Goal: Information Seeking & Learning: Find specific fact

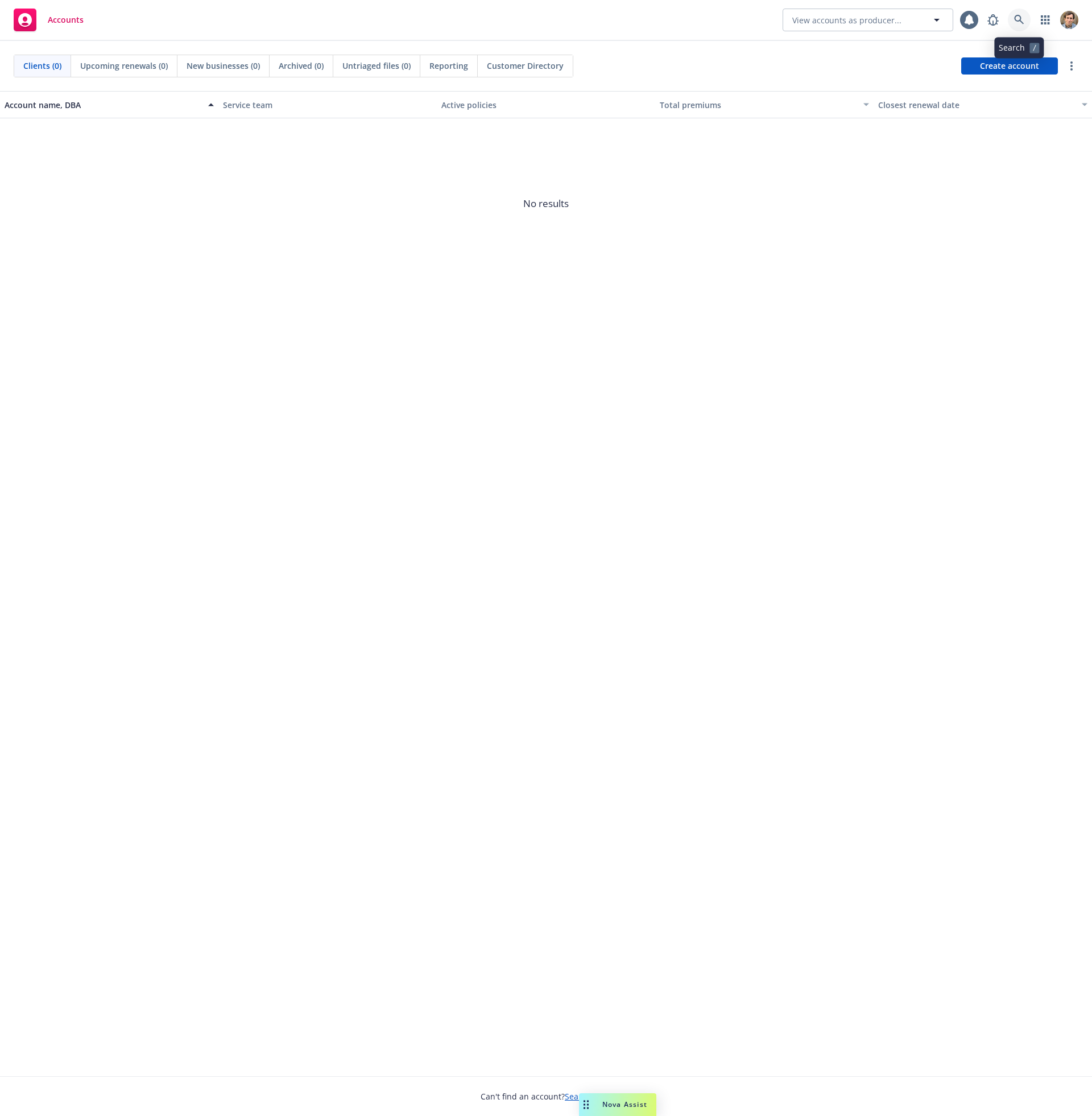
click at [1023, 18] on icon at bounding box center [1020, 20] width 10 height 10
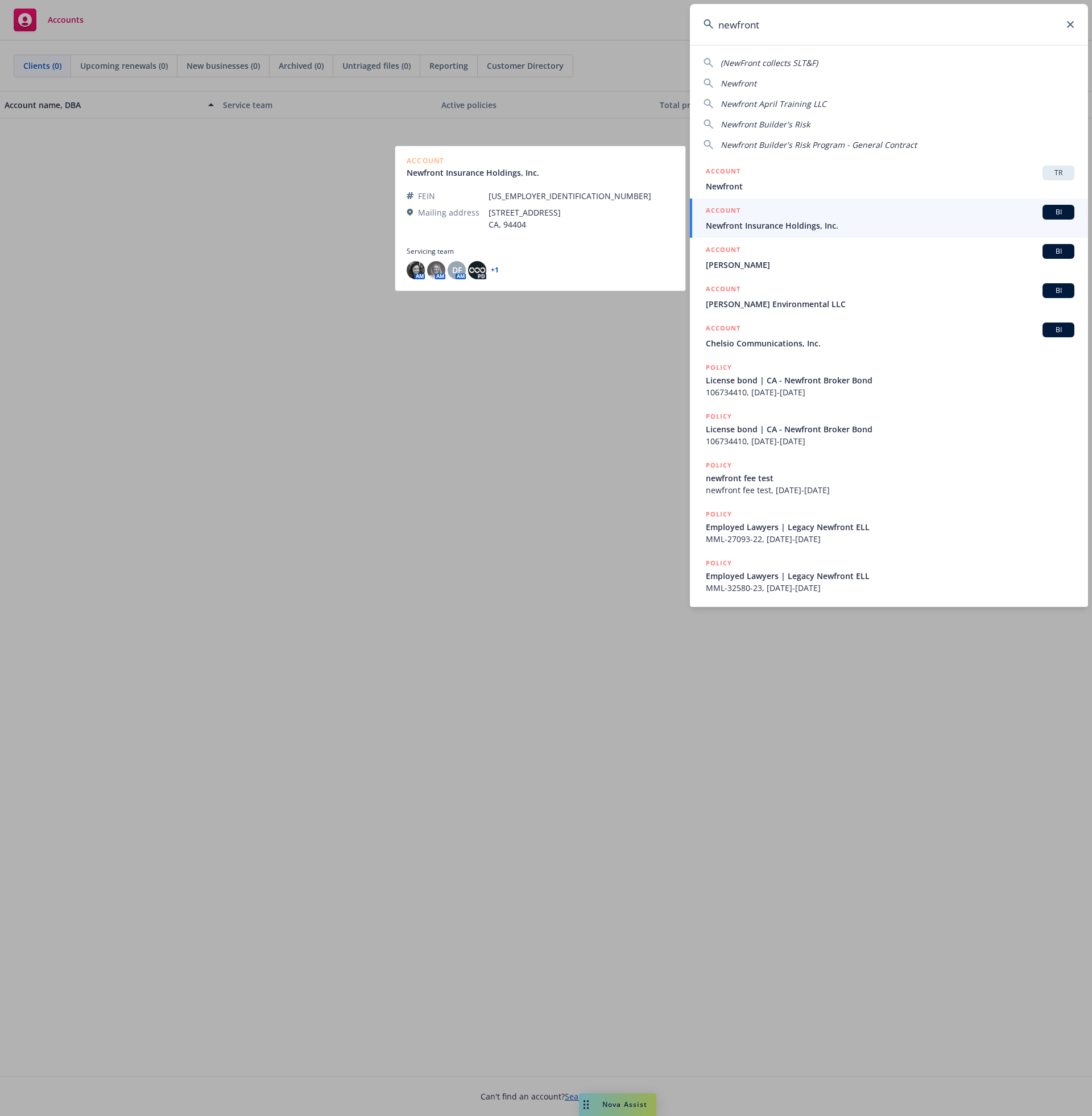
type input "newfront"
click at [866, 222] on span "Newfront Insurance Holdings, Inc." at bounding box center [890, 226] width 369 height 12
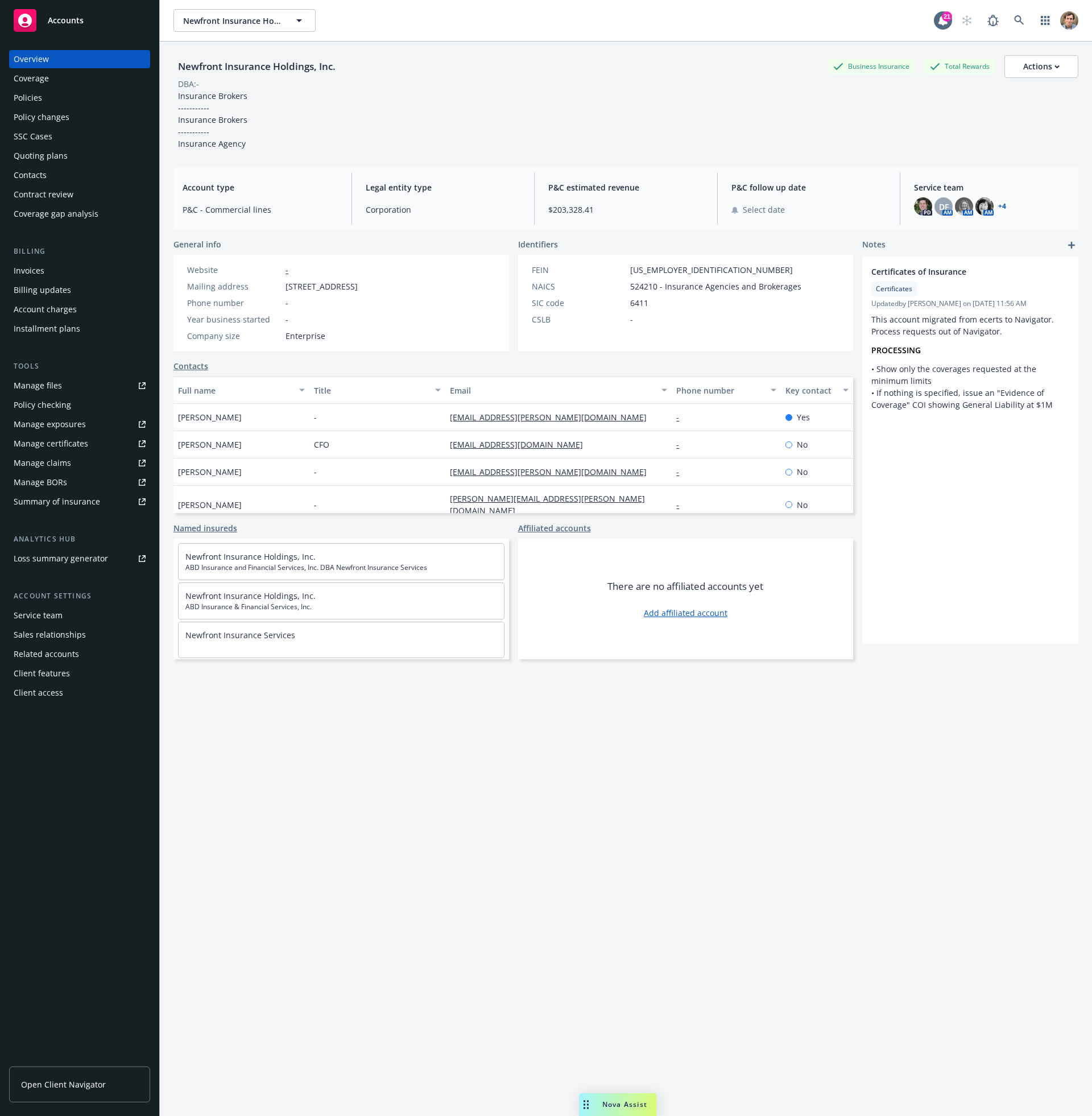
click at [75, 388] on link "Manage files" at bounding box center [80, 385] width 141 height 18
click at [87, 103] on div "Policies" at bounding box center [80, 97] width 132 height 18
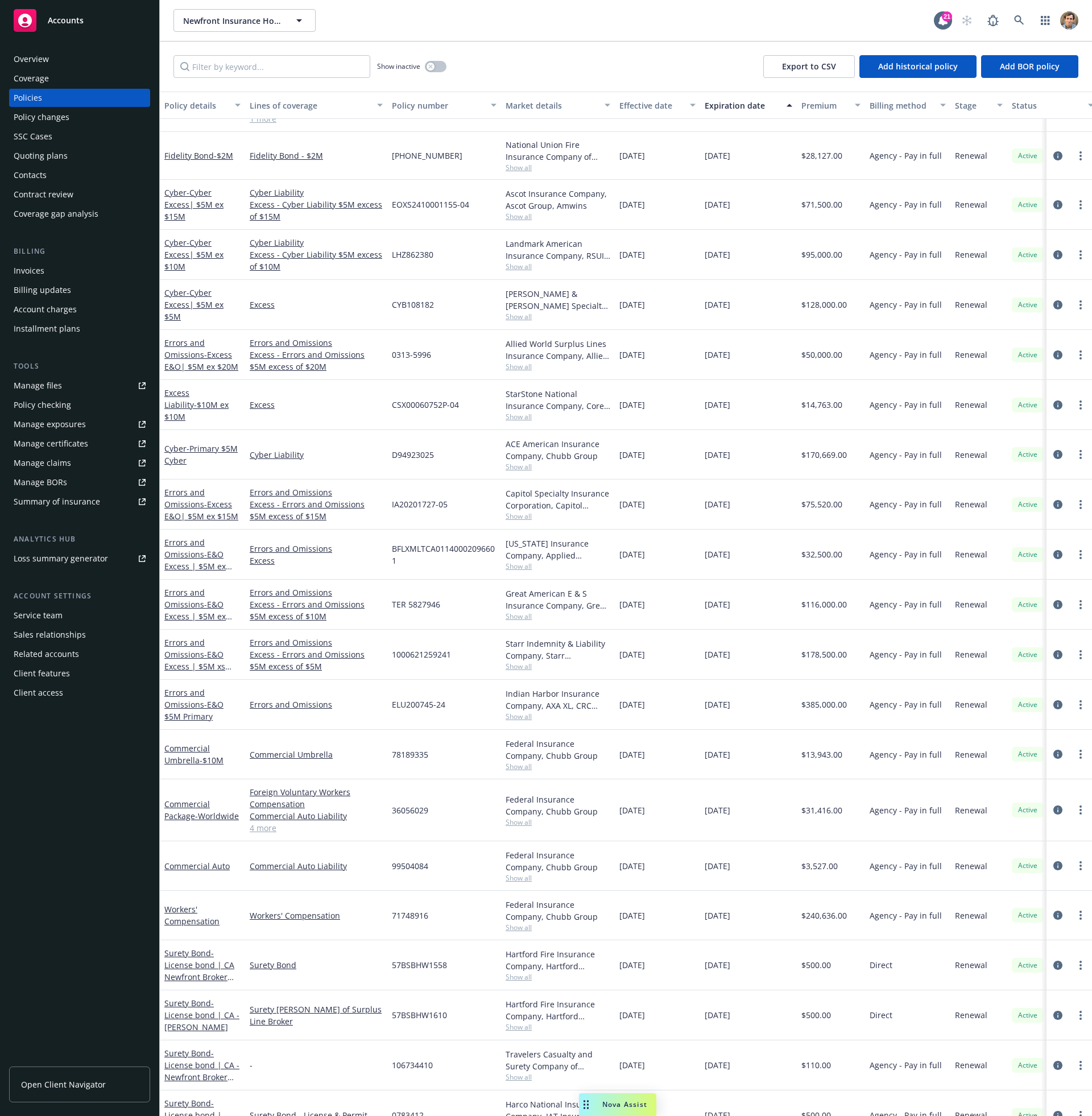
scroll to position [297, 0]
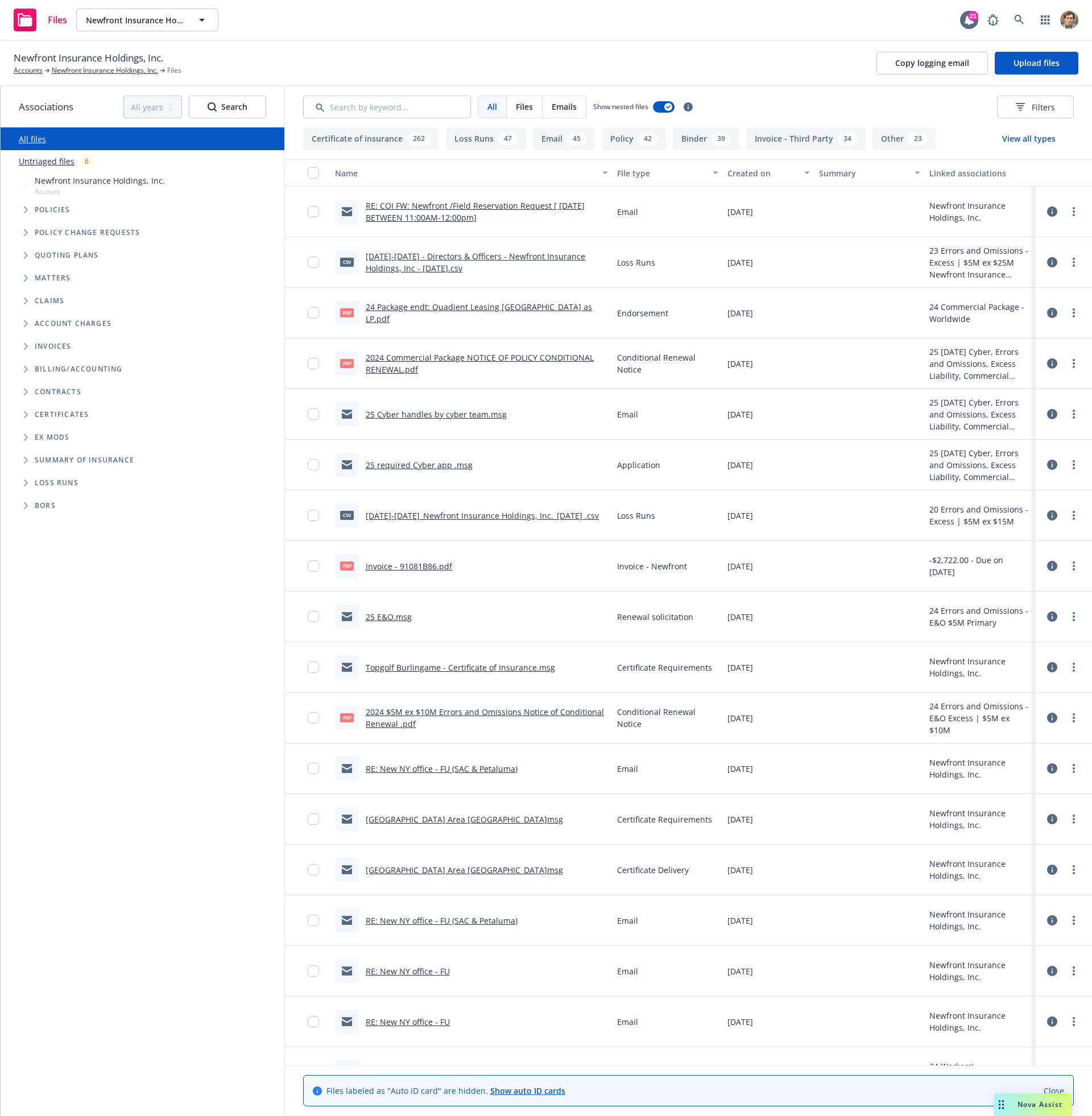
click at [429, 258] on link "2023-2024 - Directors & Officers - Newfront Insurance Holdings, Inc - 08-04-202…" at bounding box center [475, 262] width 220 height 23
click at [1068, 264] on link "more" at bounding box center [1074, 262] width 14 height 14
click at [1032, 303] on link "Download" at bounding box center [1016, 308] width 113 height 23
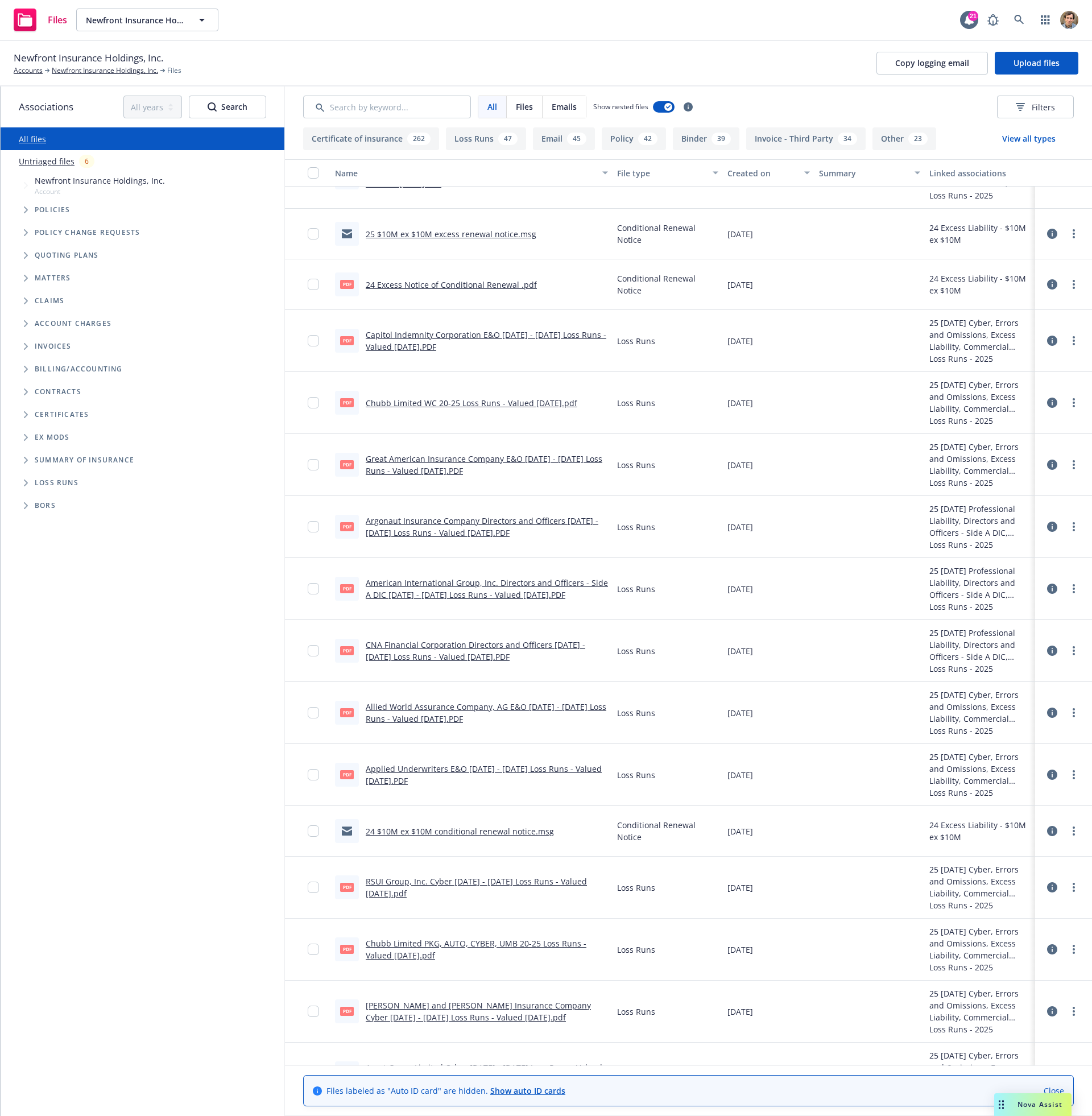
scroll to position [1550, 0]
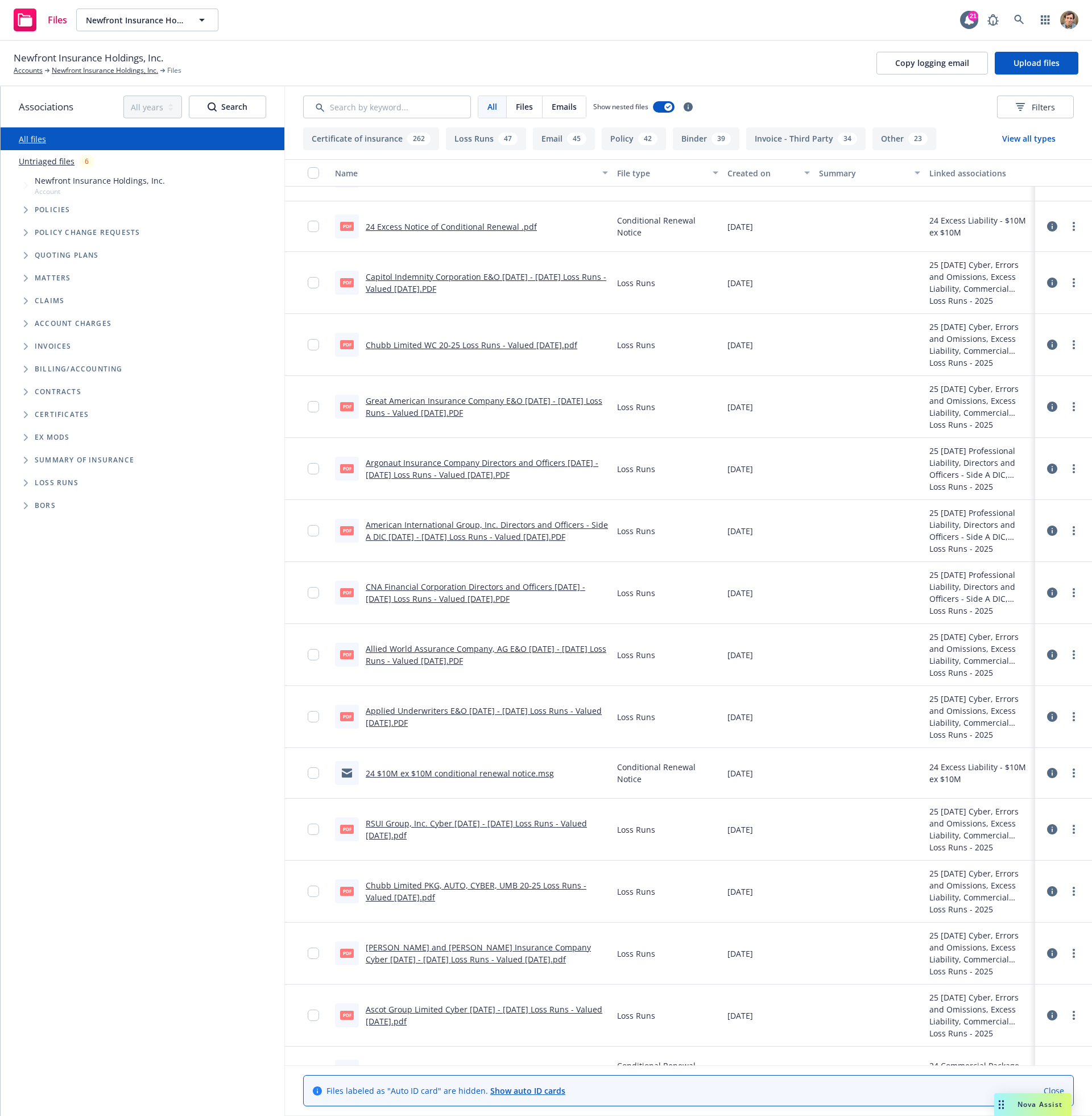
click at [445, 714] on link "Applied Underwriters E&O 2022 - 2025 Loss Runs - Valued 2025-08-04.PDF" at bounding box center [483, 716] width 236 height 23
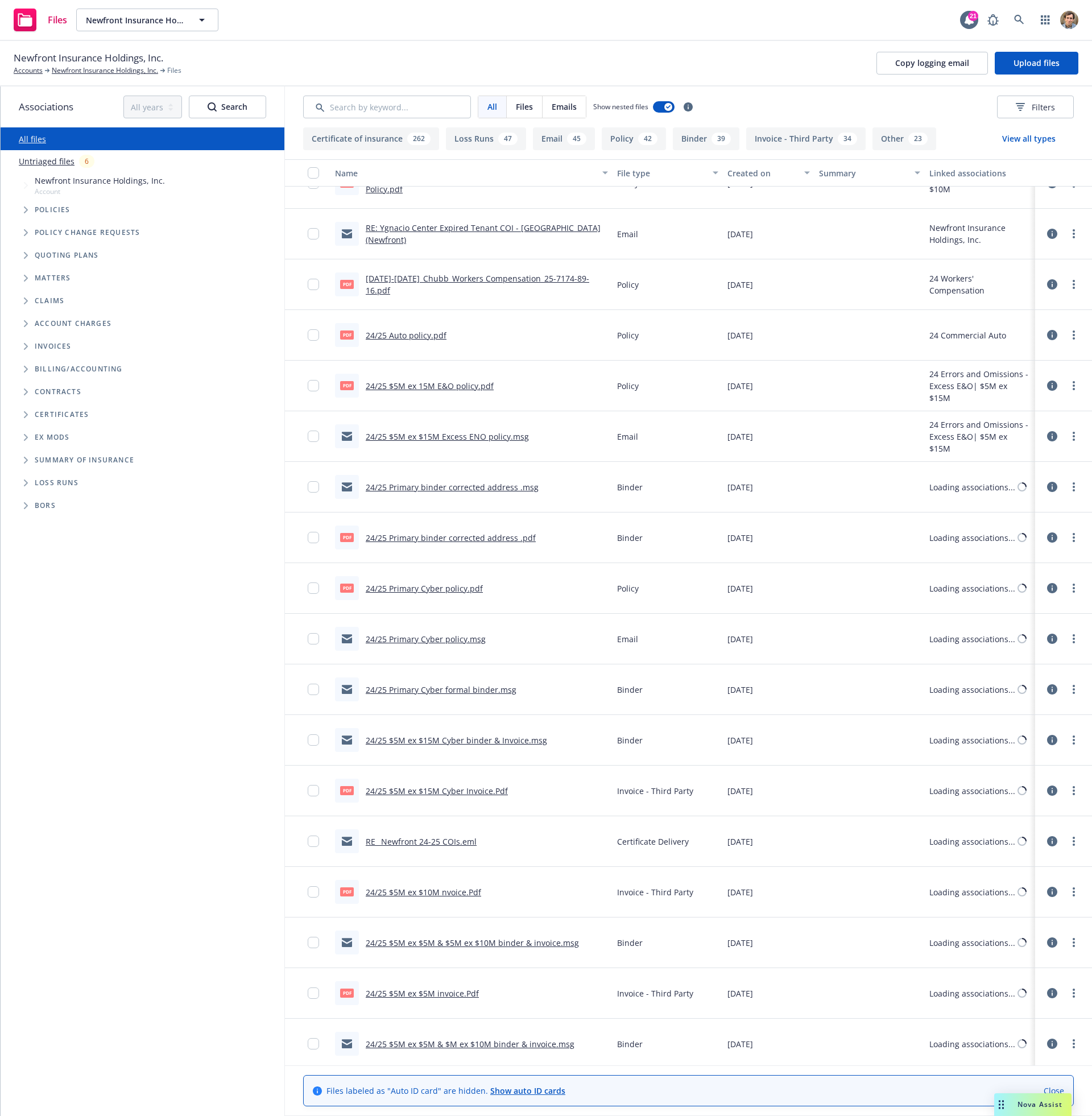
scroll to position [19705, 0]
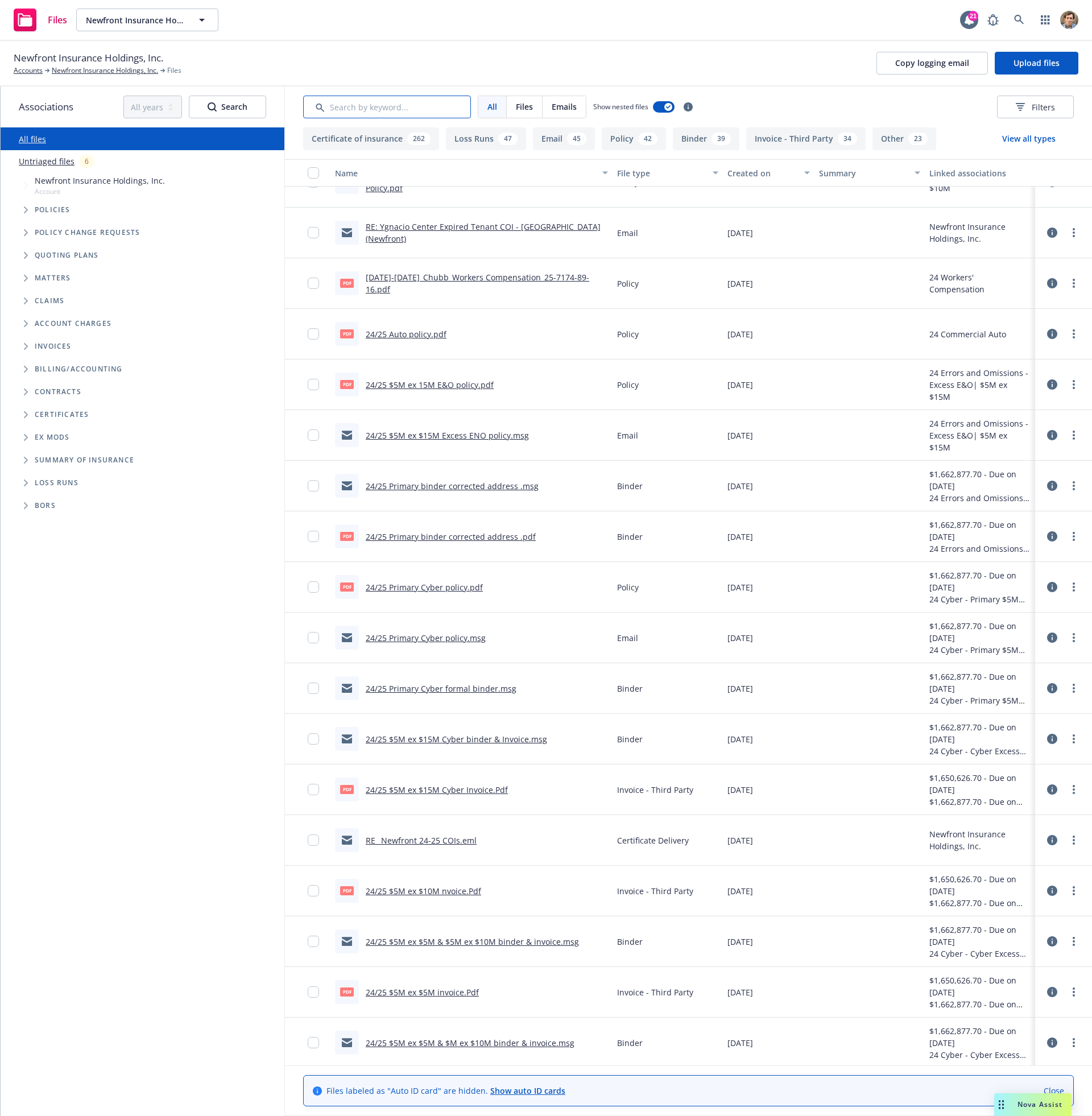
click at [359, 106] on input "Search by keyword..." at bounding box center [387, 106] width 168 height 23
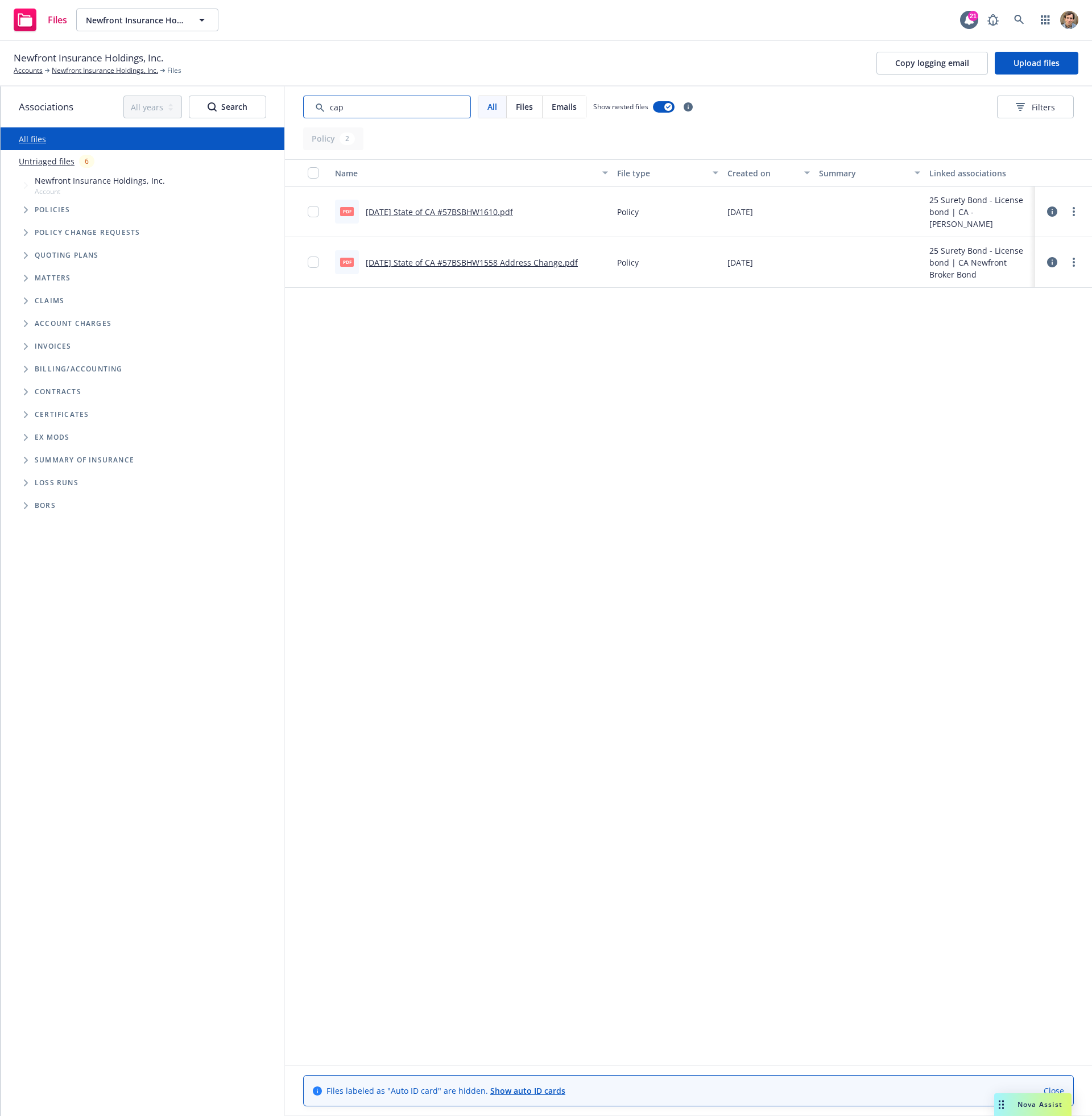
scroll to position [0, 0]
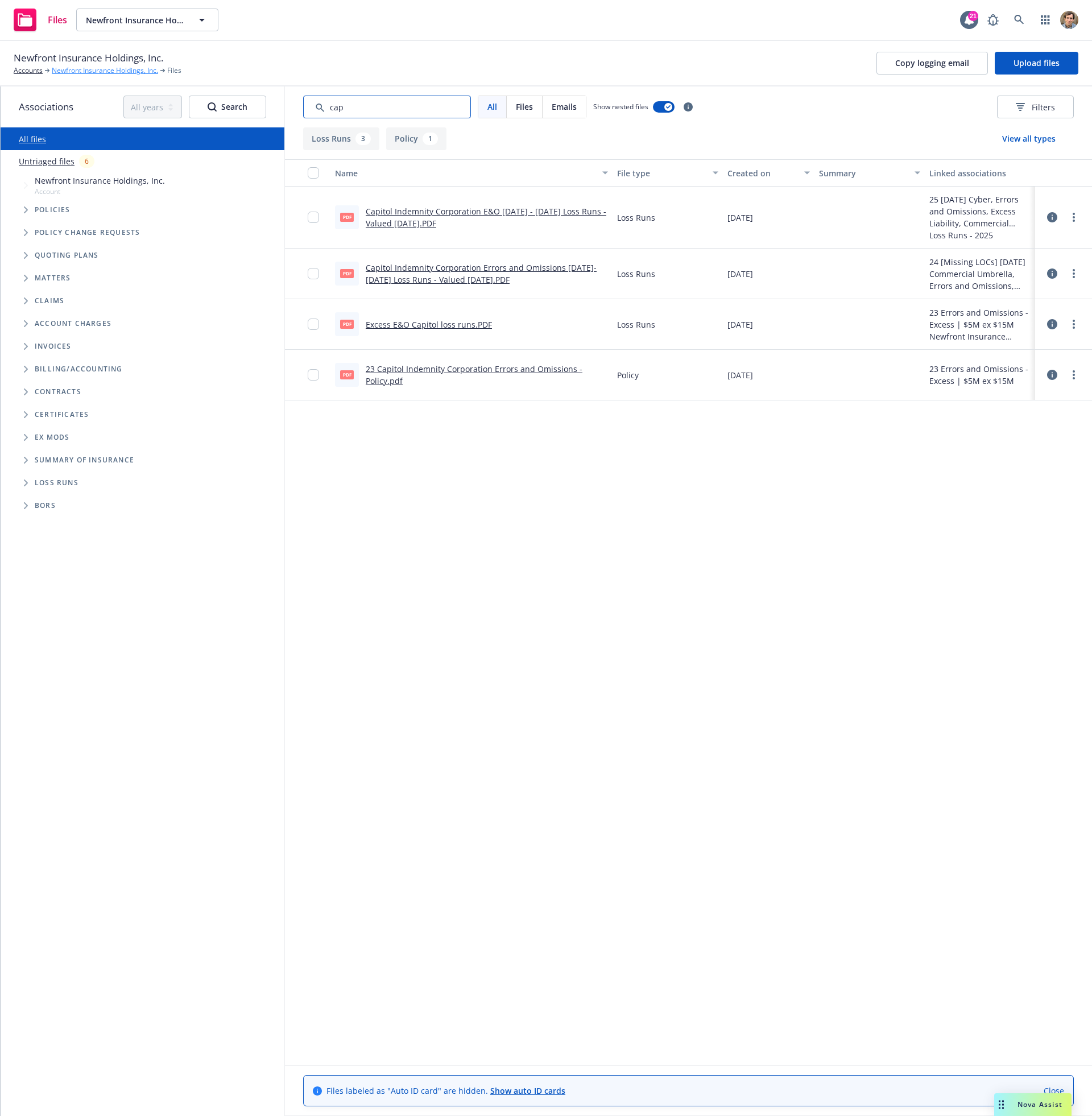
type input "cap"
click at [78, 69] on link "Newfront Insurance Holdings, Inc." at bounding box center [105, 70] width 106 height 10
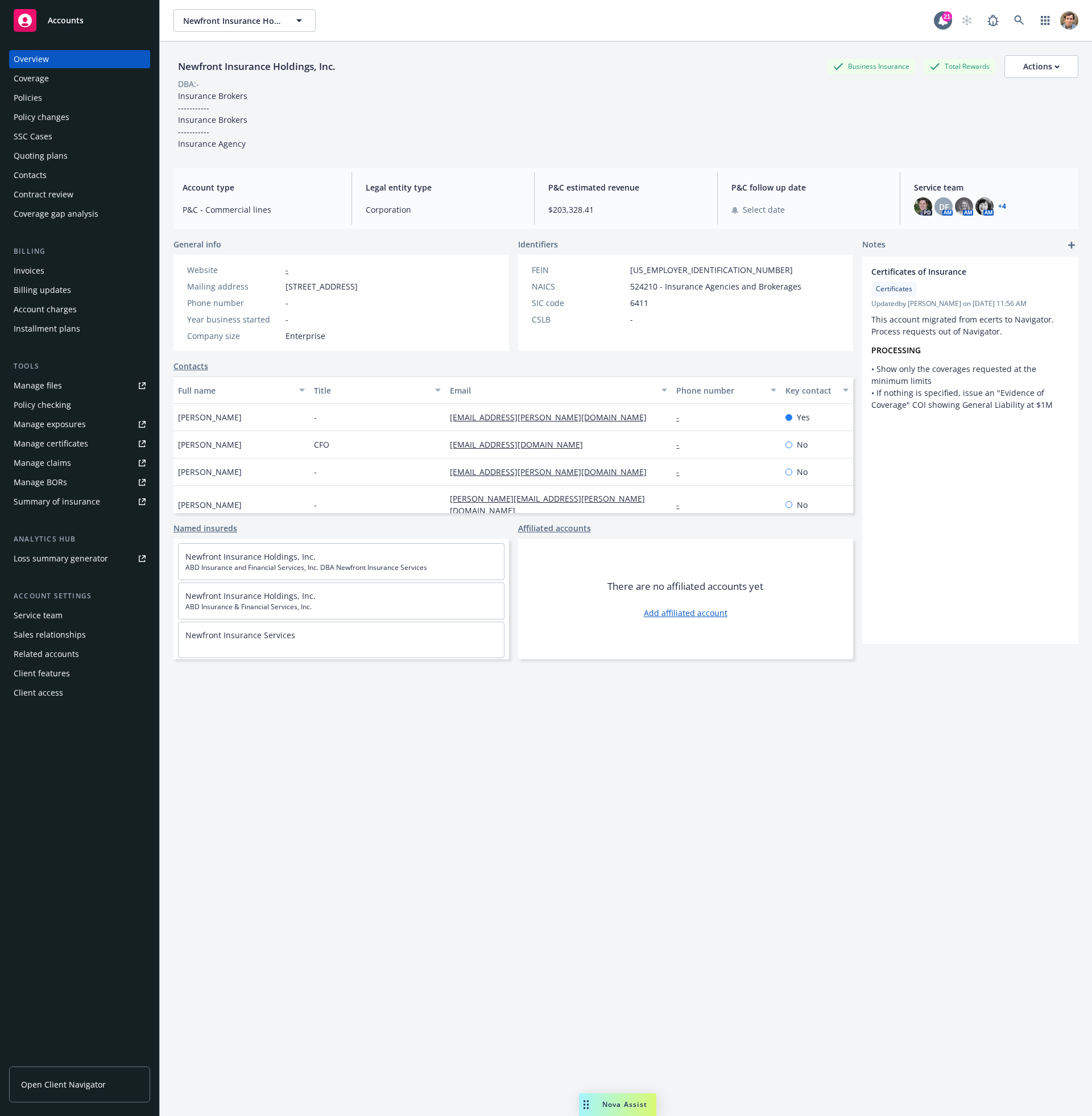
click at [51, 152] on div "Quoting plans" at bounding box center [40, 155] width 54 height 18
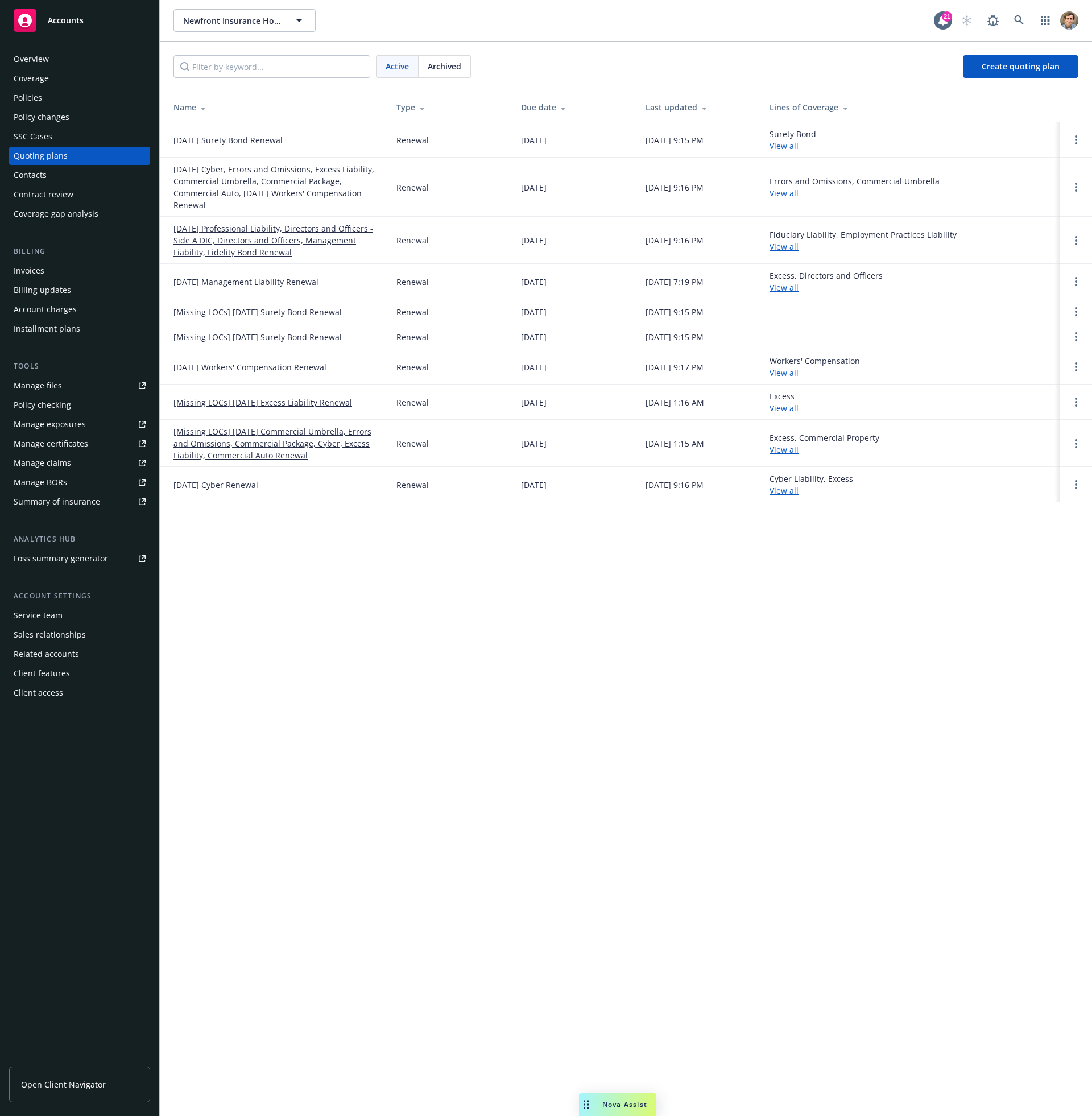
click at [244, 285] on link "11/01/24 Management Liability Renewal" at bounding box center [245, 282] width 145 height 12
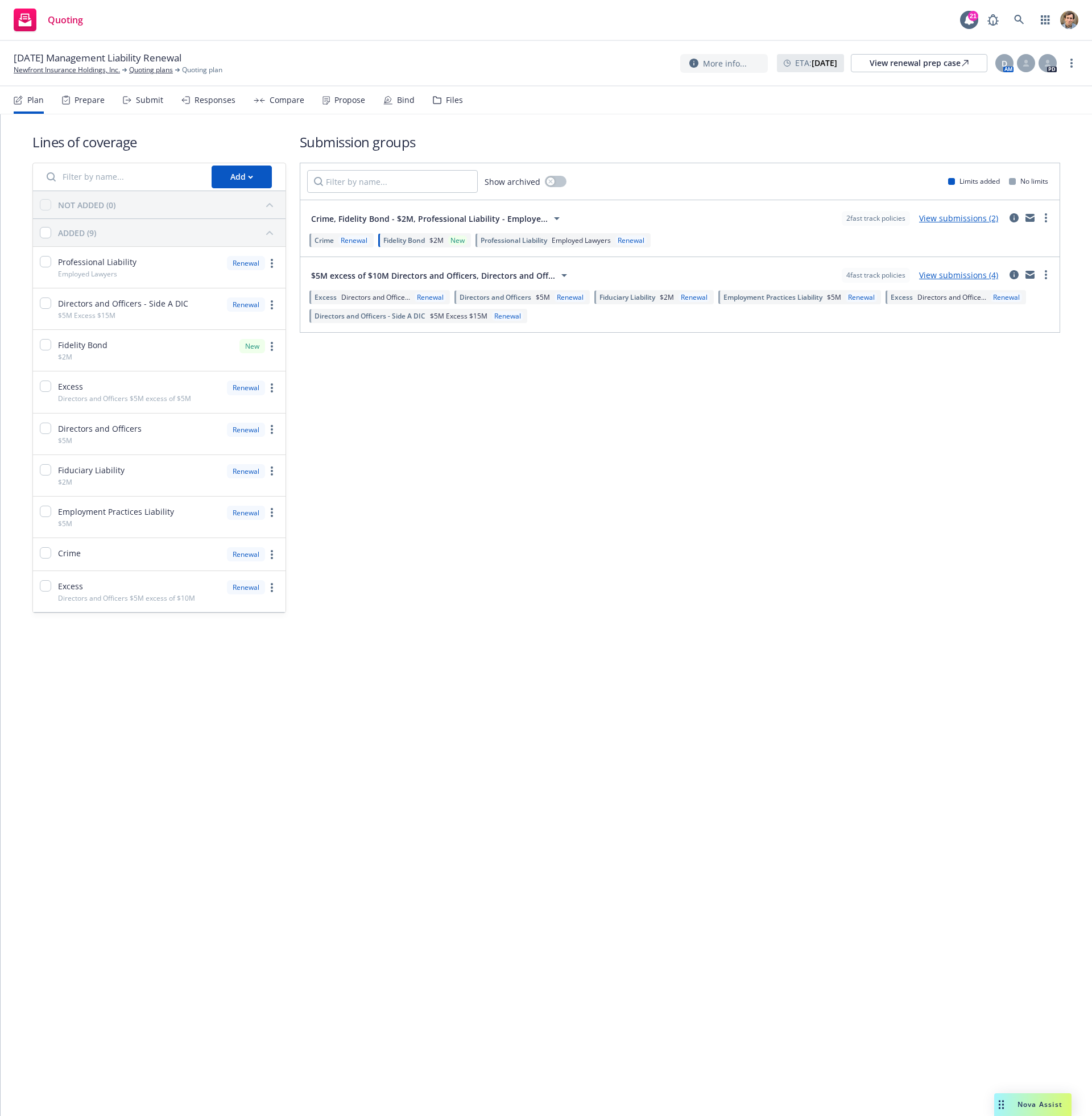
click at [975, 276] on link "View submissions (4)" at bounding box center [959, 274] width 79 height 11
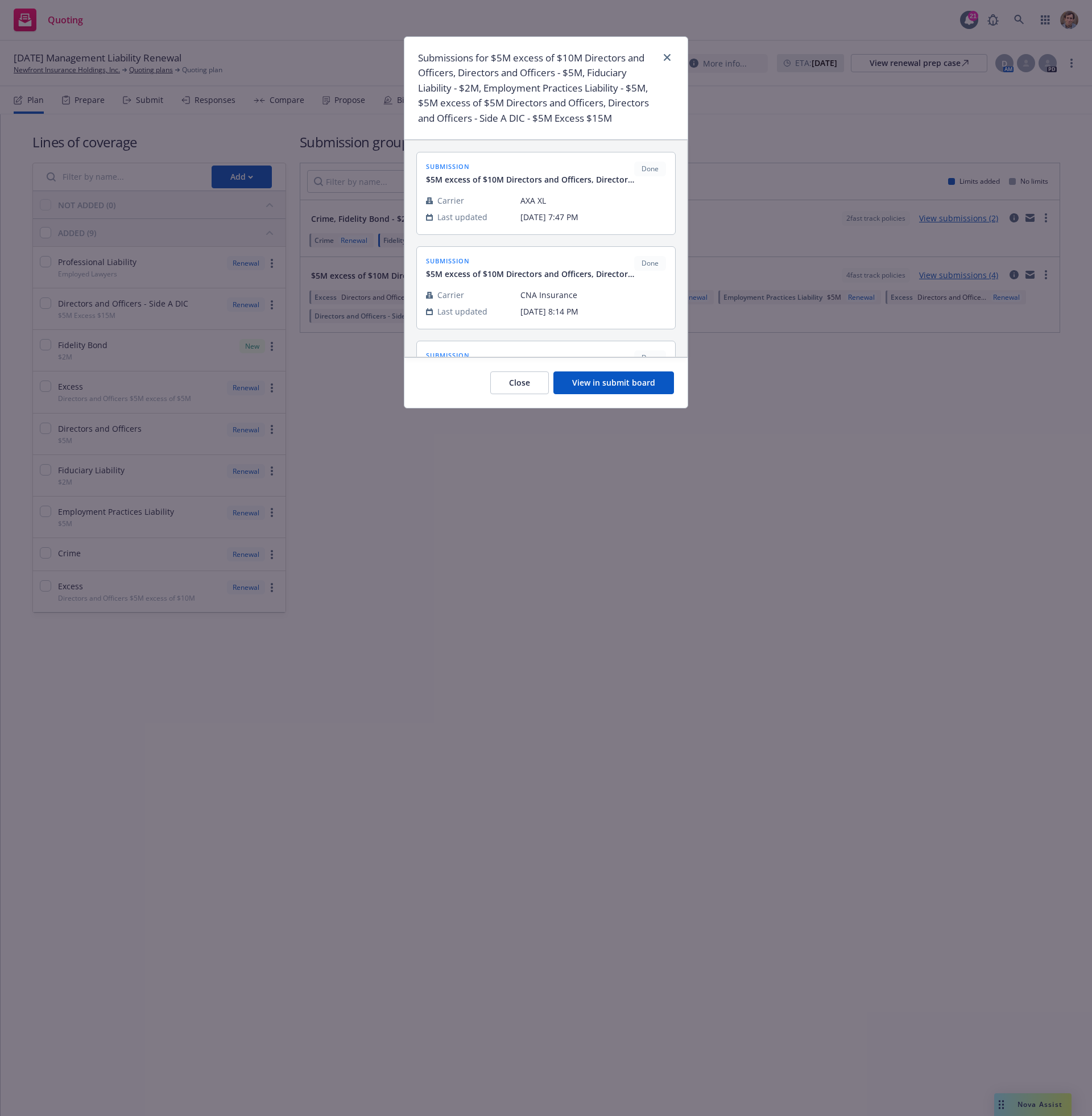
click at [526, 378] on button "Close" at bounding box center [520, 383] width 58 height 23
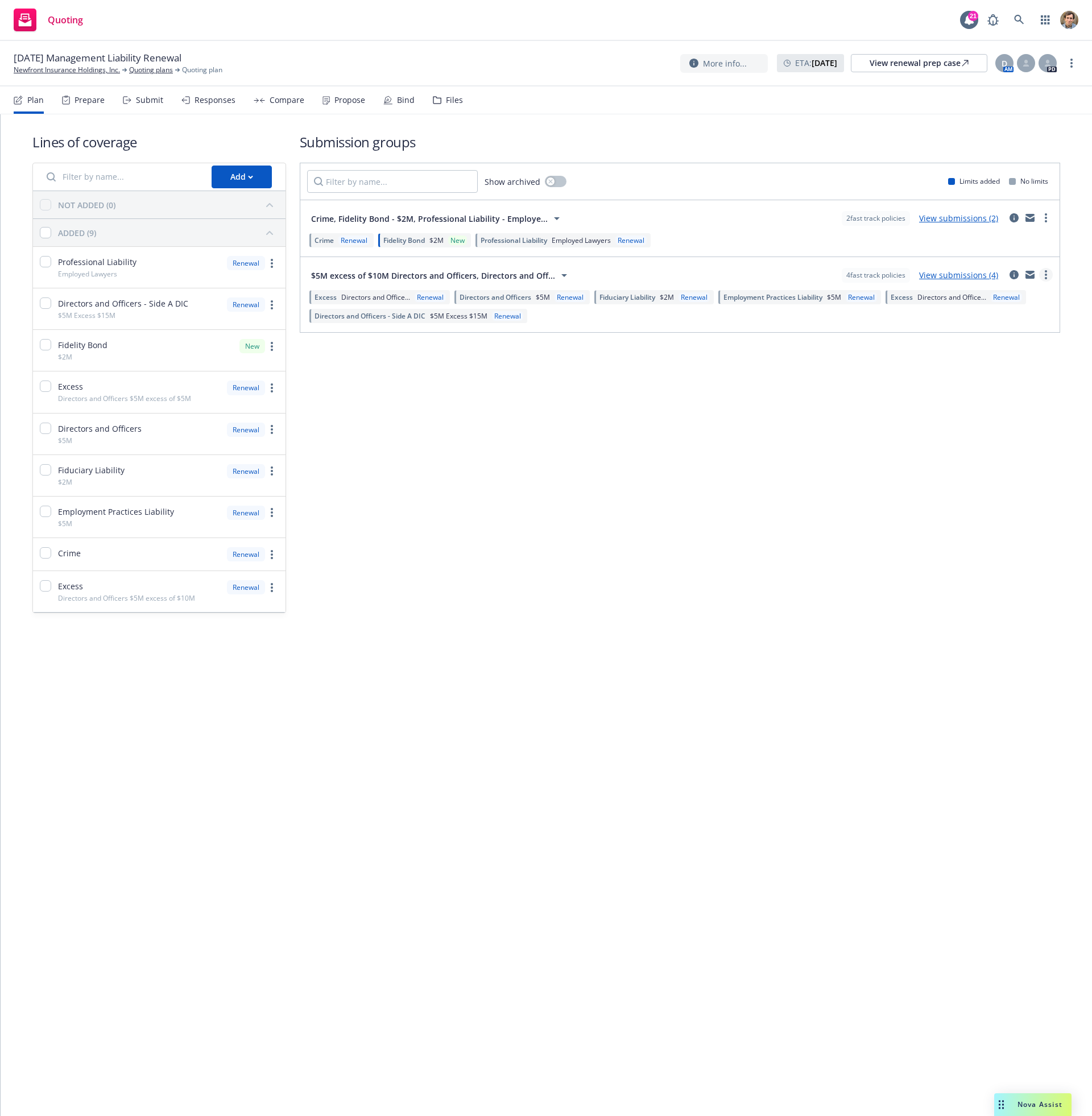
click at [1046, 279] on circle "more" at bounding box center [1046, 278] width 3 height 3
click at [1012, 303] on span "View more details" at bounding box center [980, 302] width 95 height 11
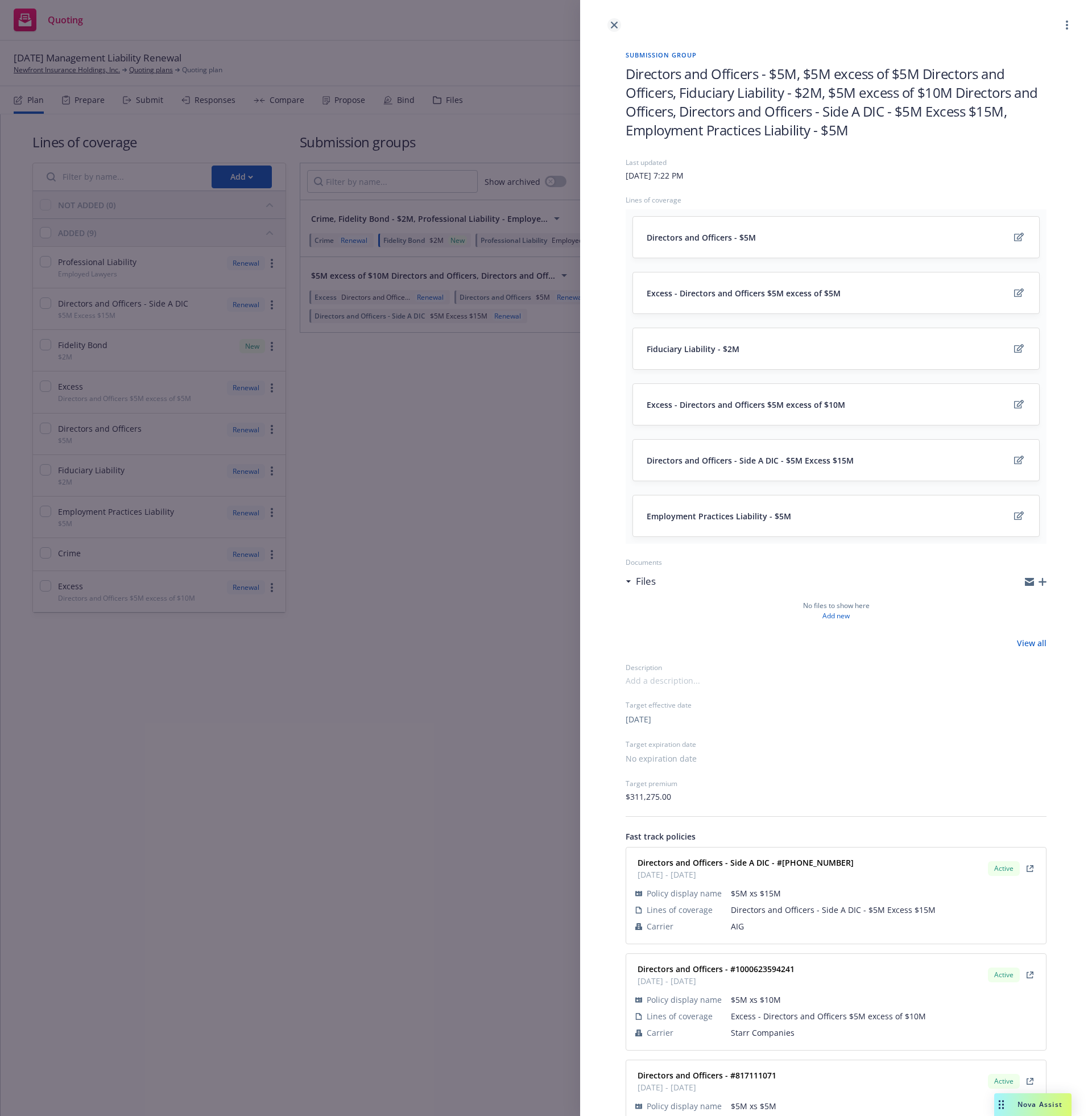
click at [614, 28] on link "close" at bounding box center [614, 25] width 14 height 14
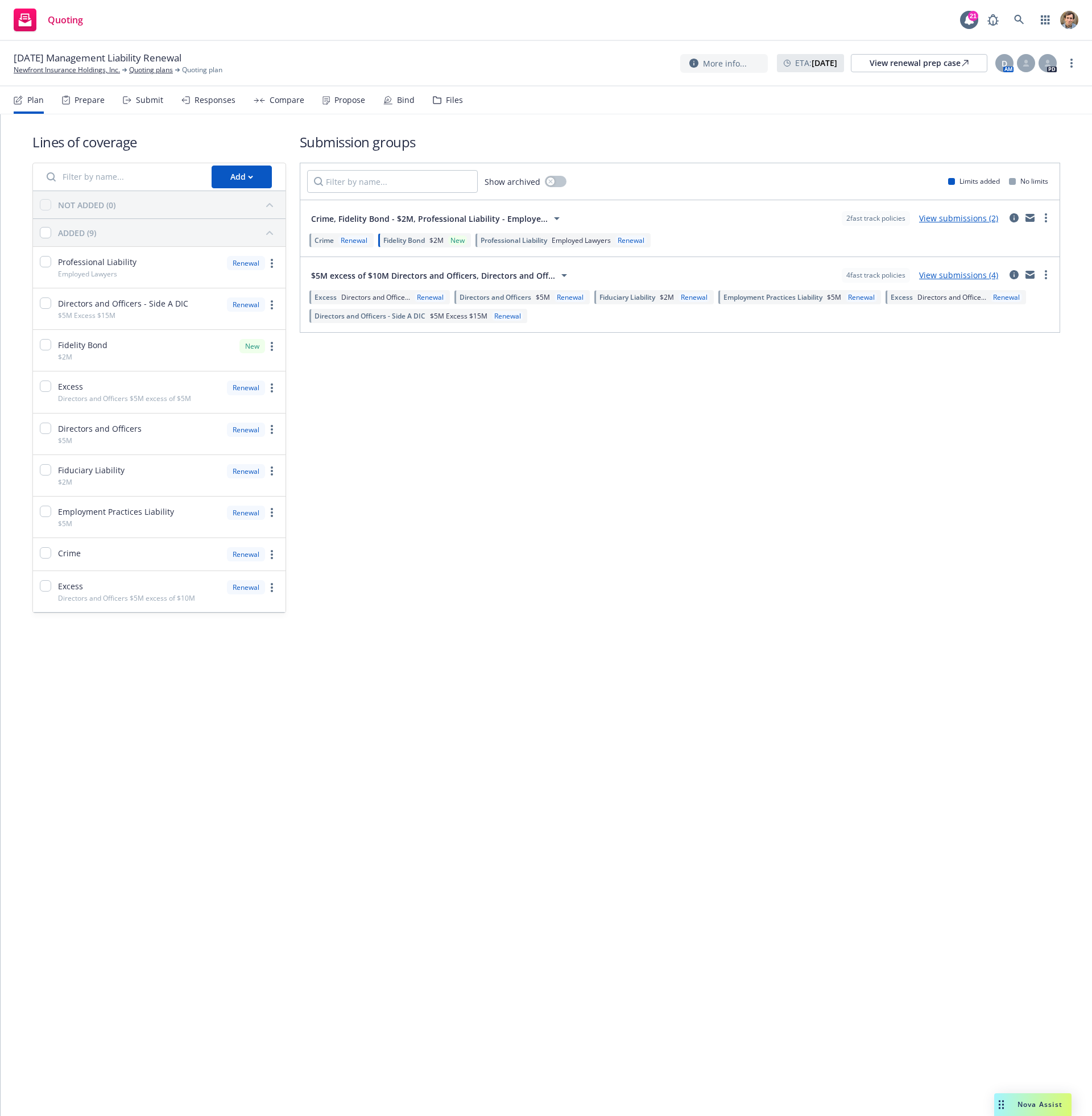
click at [448, 100] on div "Files" at bounding box center [455, 100] width 17 height 9
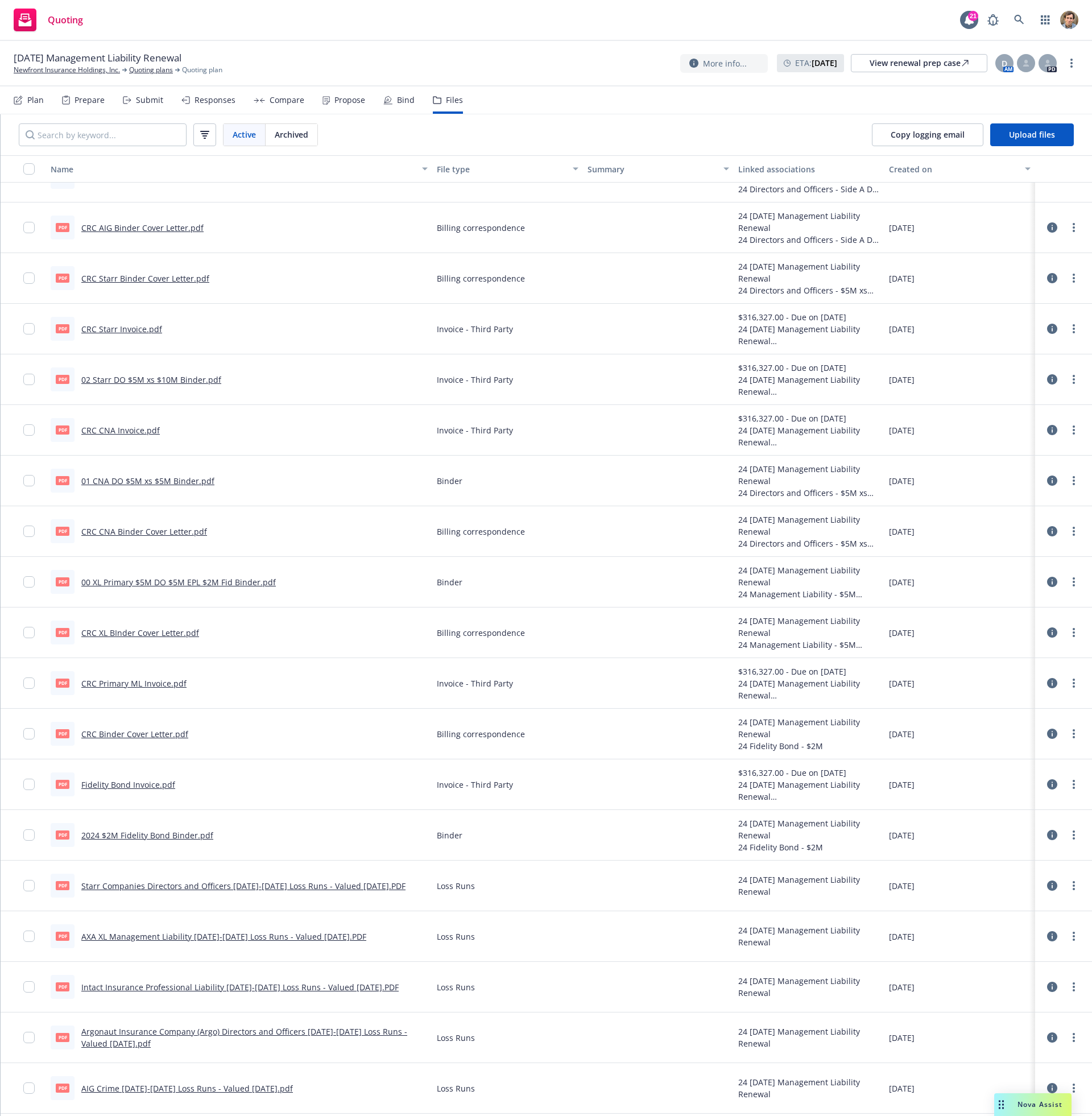
scroll to position [229, 0]
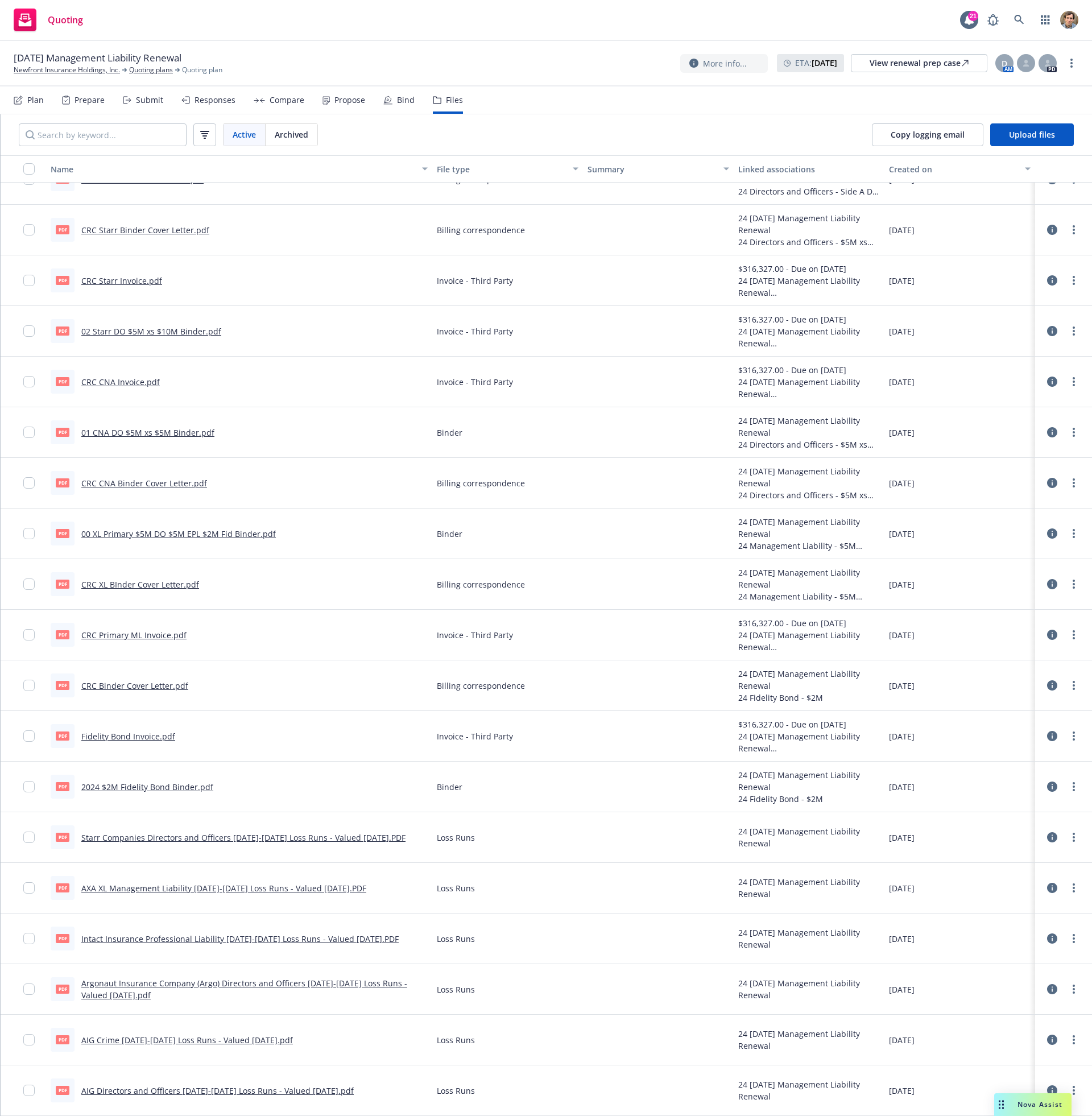
click at [244, 1096] on div "AIG Directors and Officers 2023-2024 Loss Runs - Valued 08-14-2024.pdf" at bounding box center [218, 1091] width 273 height 12
click at [220, 1090] on link "AIG Directors and Officers 2023-2024 Loss Runs - Valued 08-14-2024.pdf" at bounding box center [218, 1090] width 273 height 11
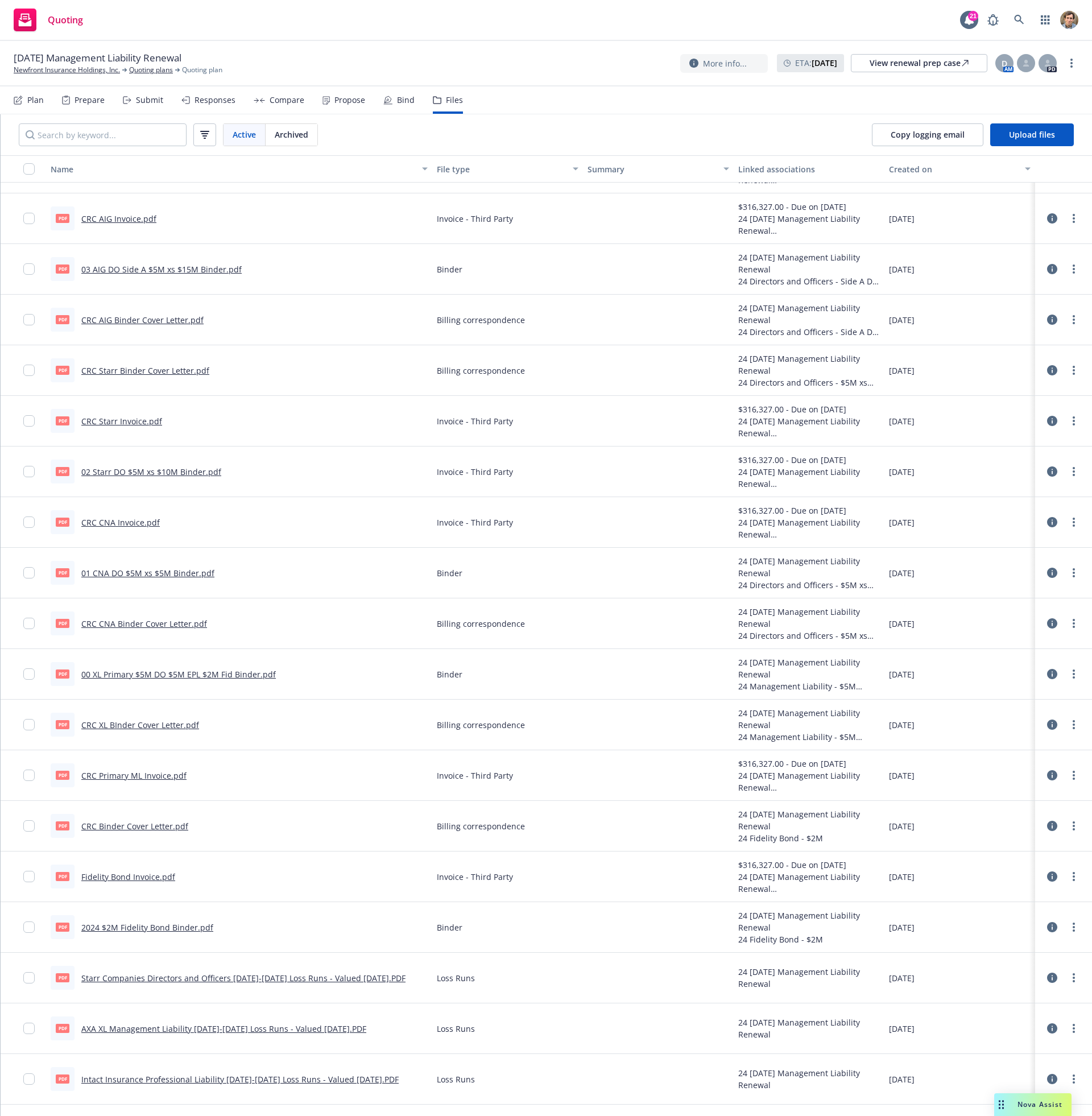
scroll to position [0, 0]
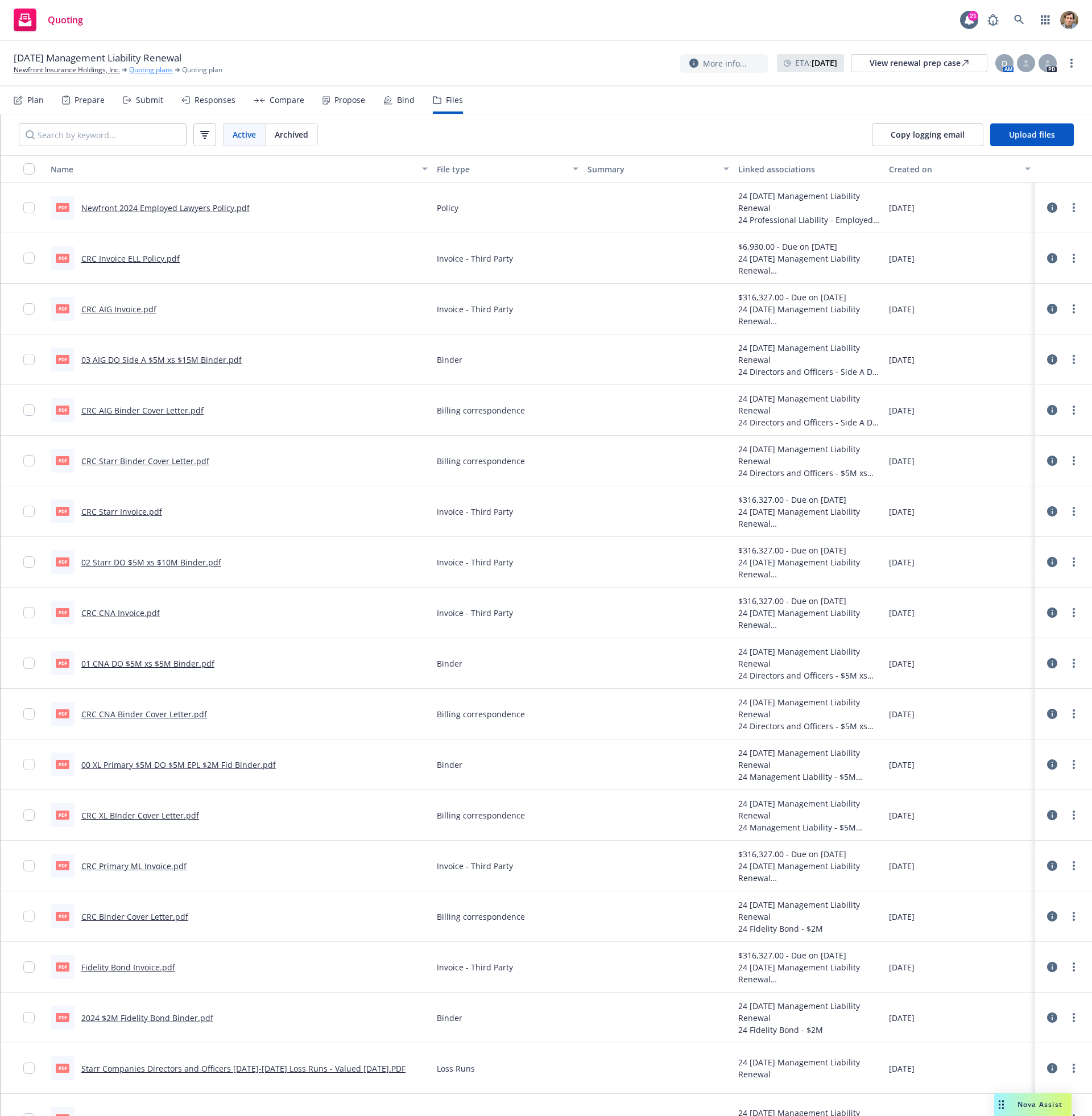
click at [145, 69] on link "Quoting plans" at bounding box center [151, 70] width 44 height 10
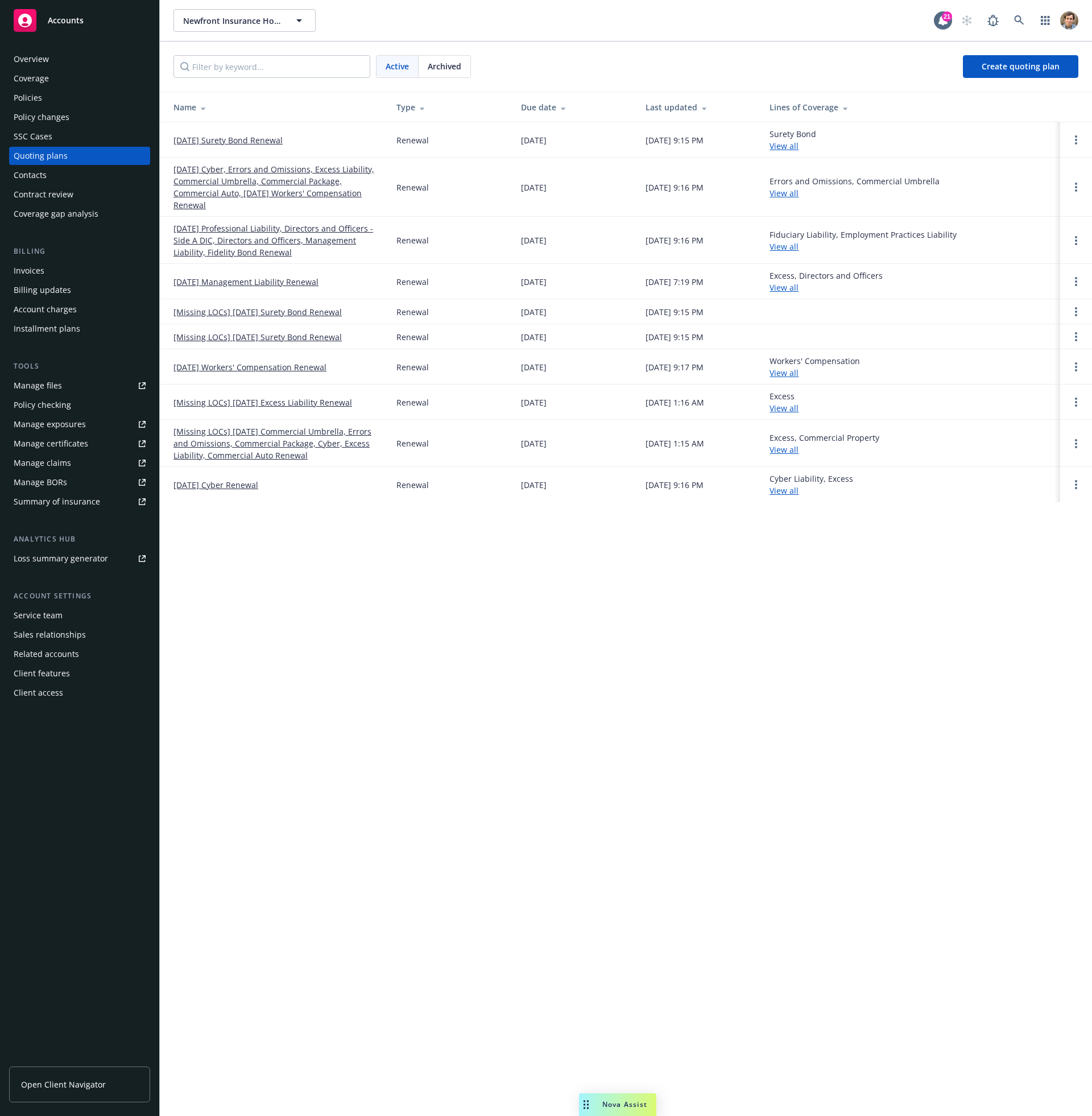
click at [455, 70] on span "Archived" at bounding box center [444, 66] width 33 height 12
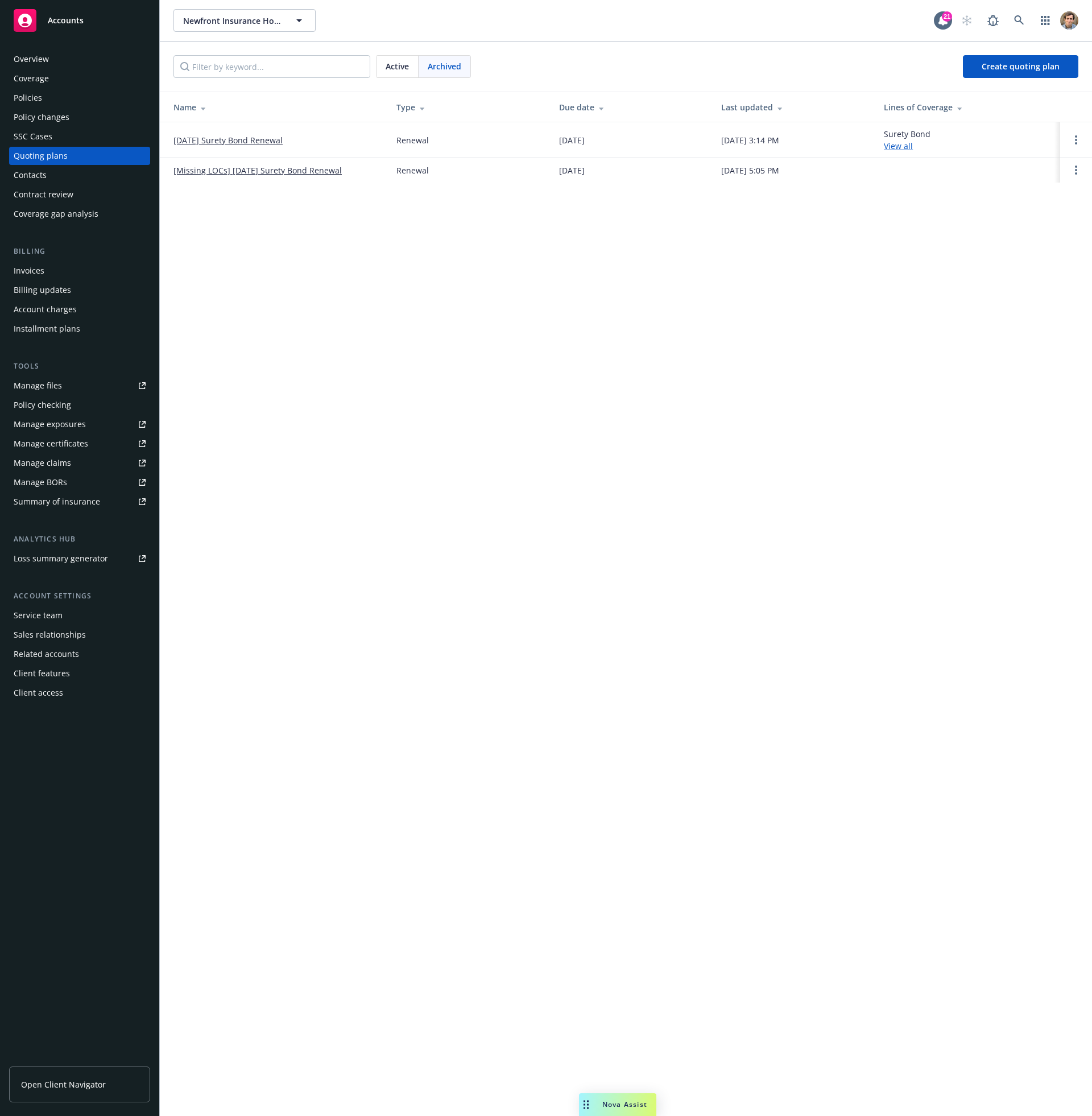
click at [378, 69] on div "Active" at bounding box center [397, 66] width 42 height 21
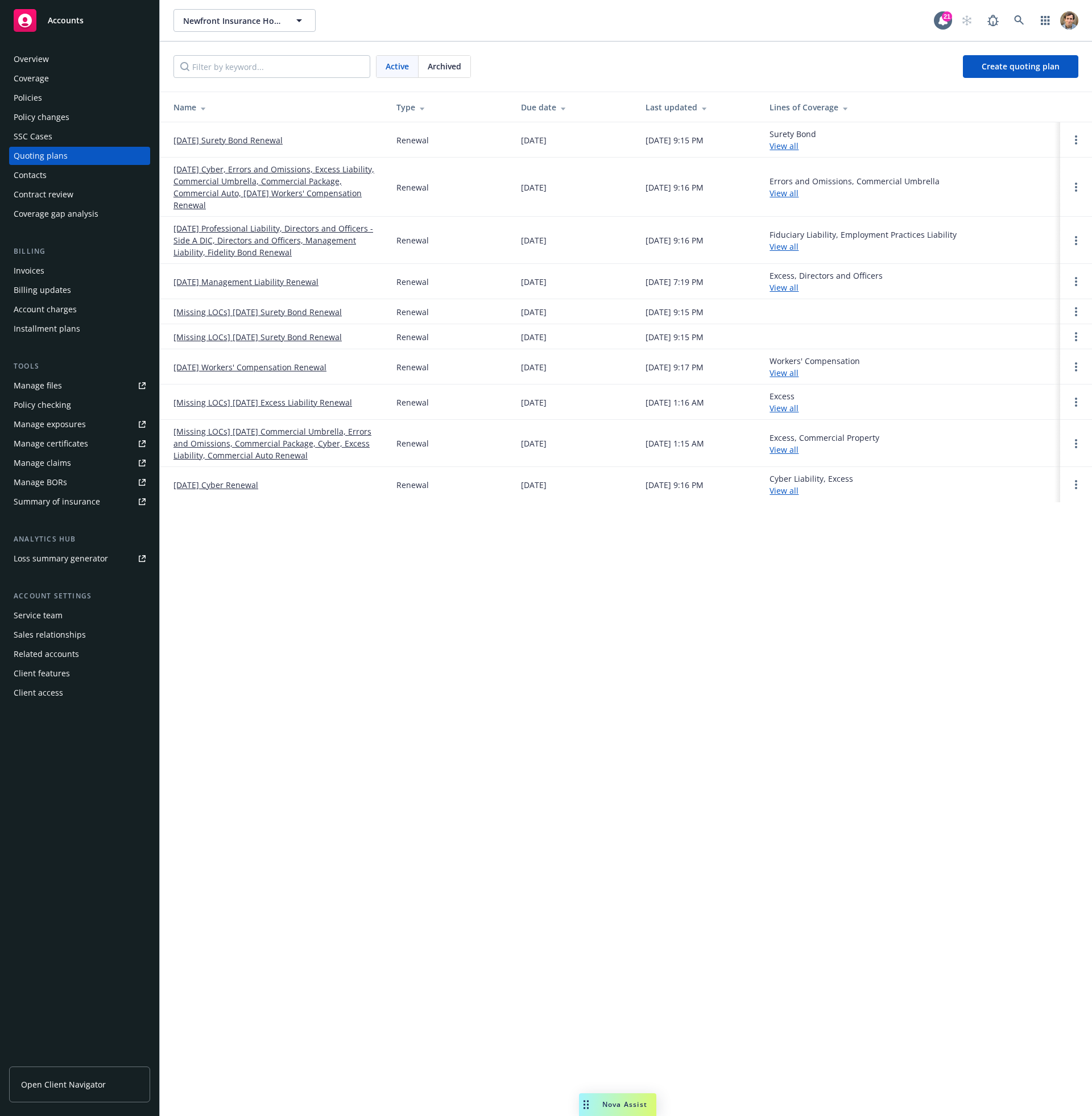
click at [268, 282] on link "[DATE] Management Liability Renewal" at bounding box center [245, 282] width 145 height 12
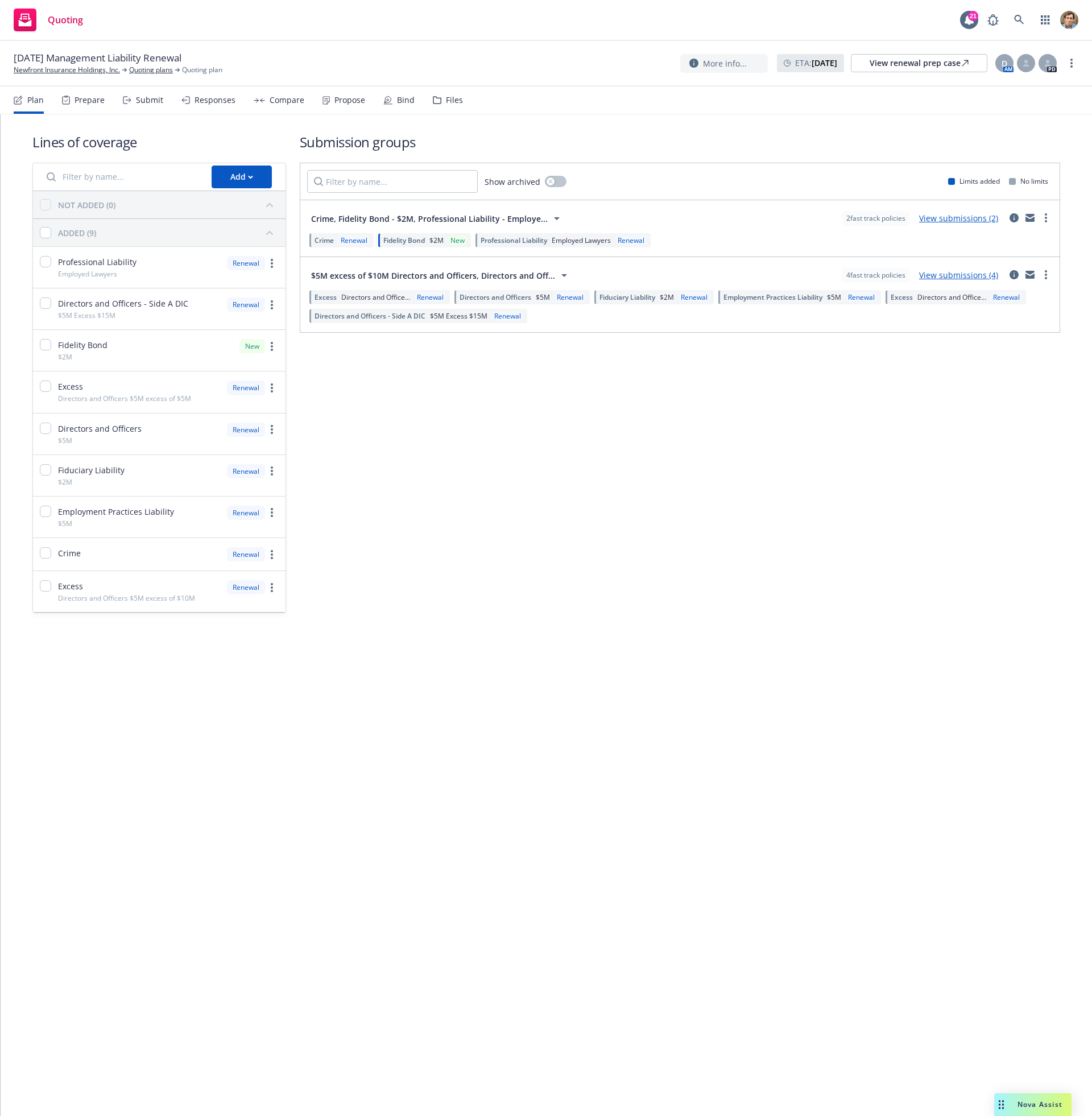
click at [457, 99] on div "Files" at bounding box center [455, 100] width 17 height 9
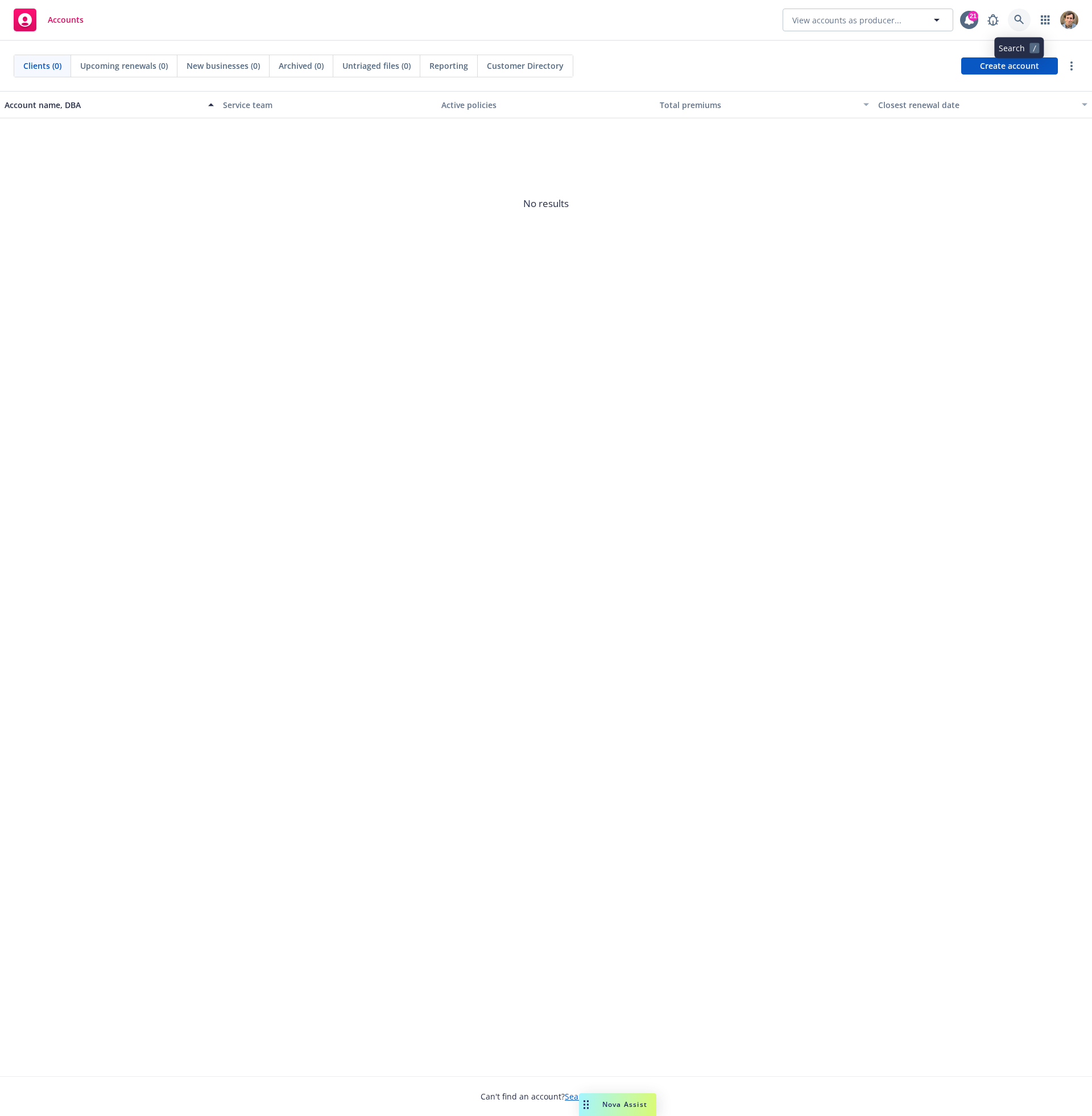
click at [1019, 27] on link at bounding box center [1019, 20] width 23 height 23
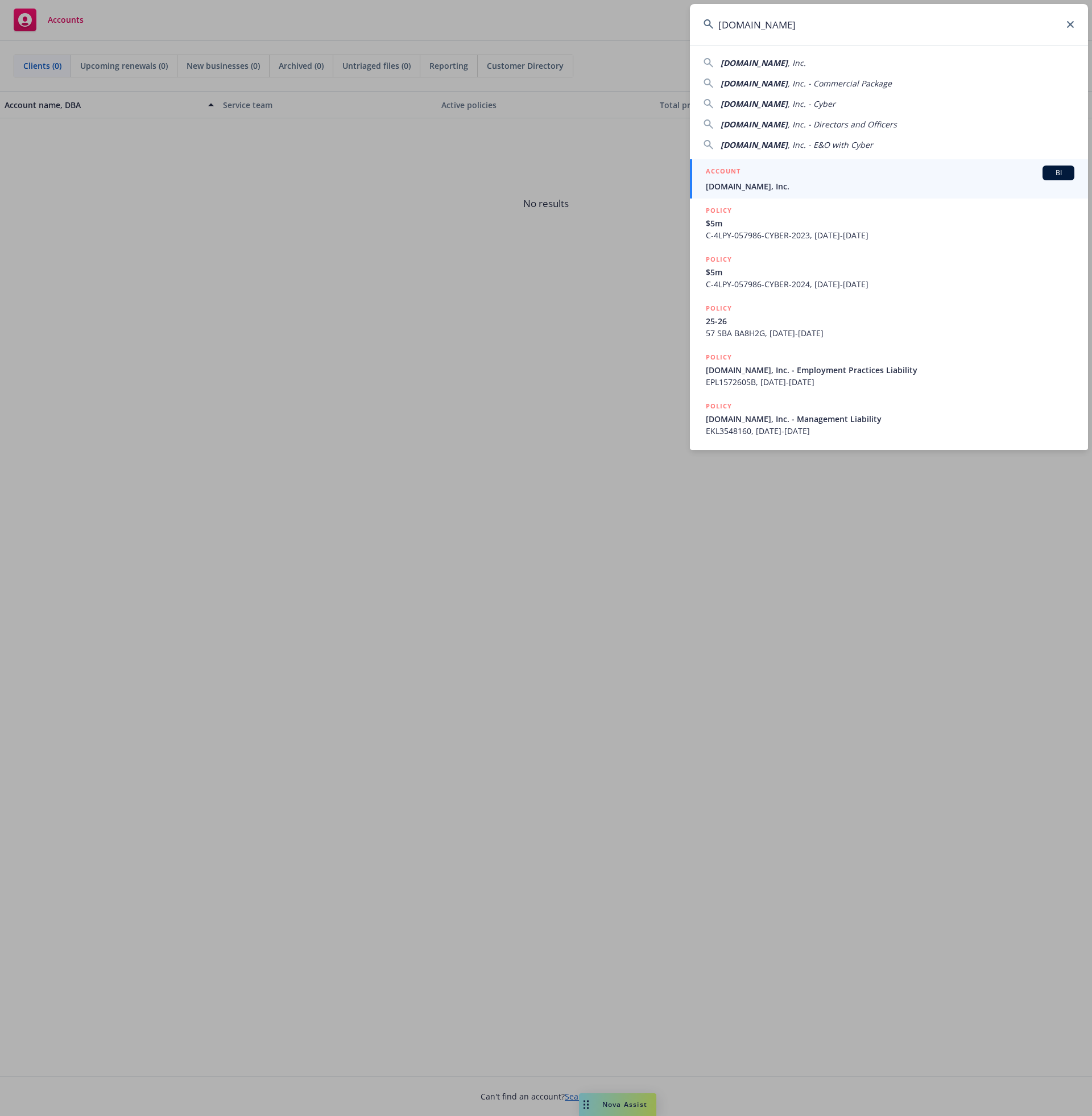
type input "[DOMAIN_NAME]"
click at [836, 173] on div "ACCOUNT BI" at bounding box center [890, 172] width 369 height 15
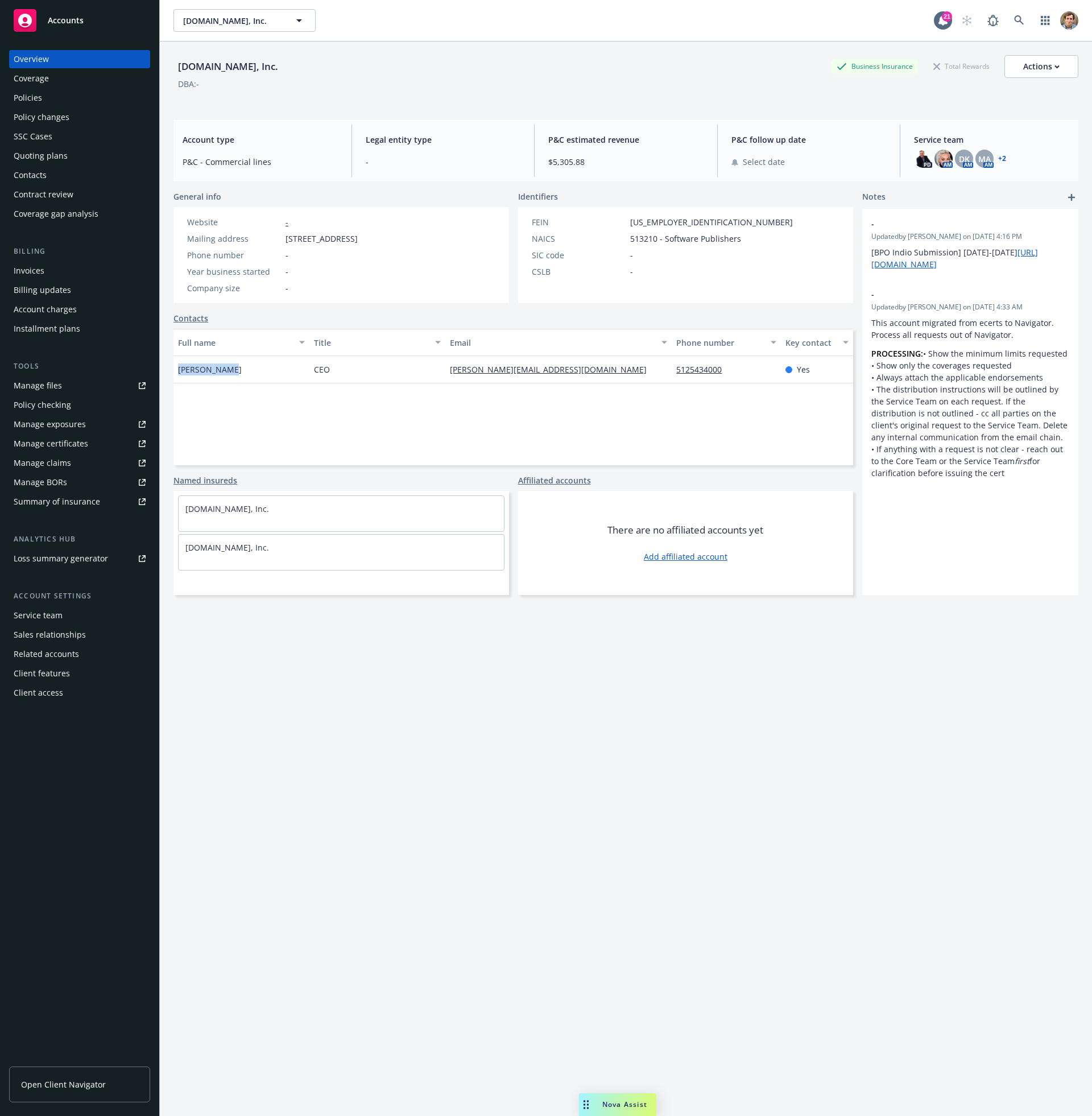
drag, startPoint x: 232, startPoint y: 384, endPoint x: 178, endPoint y: 383, distance: 54.0
click at [178, 383] on div "[PERSON_NAME]" at bounding box center [241, 370] width 136 height 27
copy span "[PERSON_NAME]"
